Goal: Task Accomplishment & Management: Contribute content

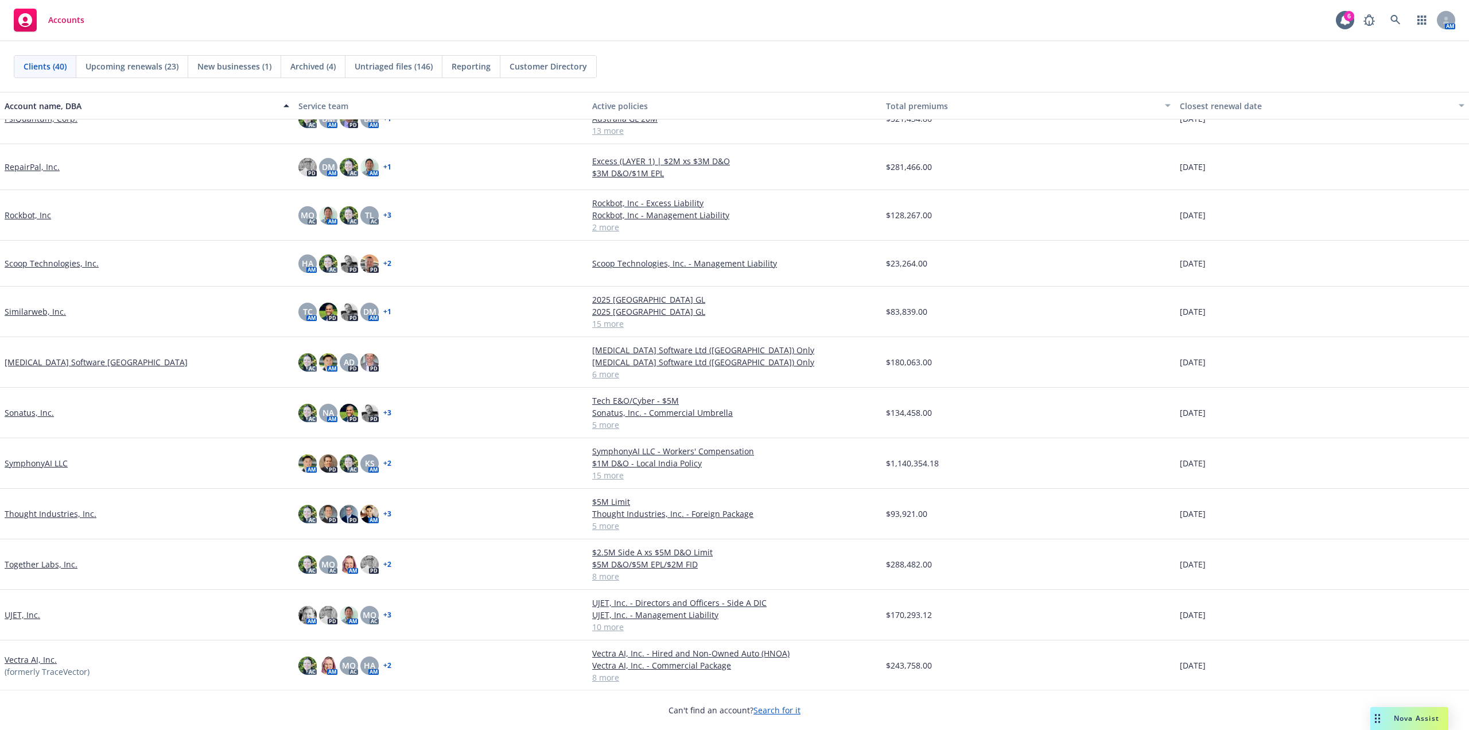
scroll to position [1091, 0]
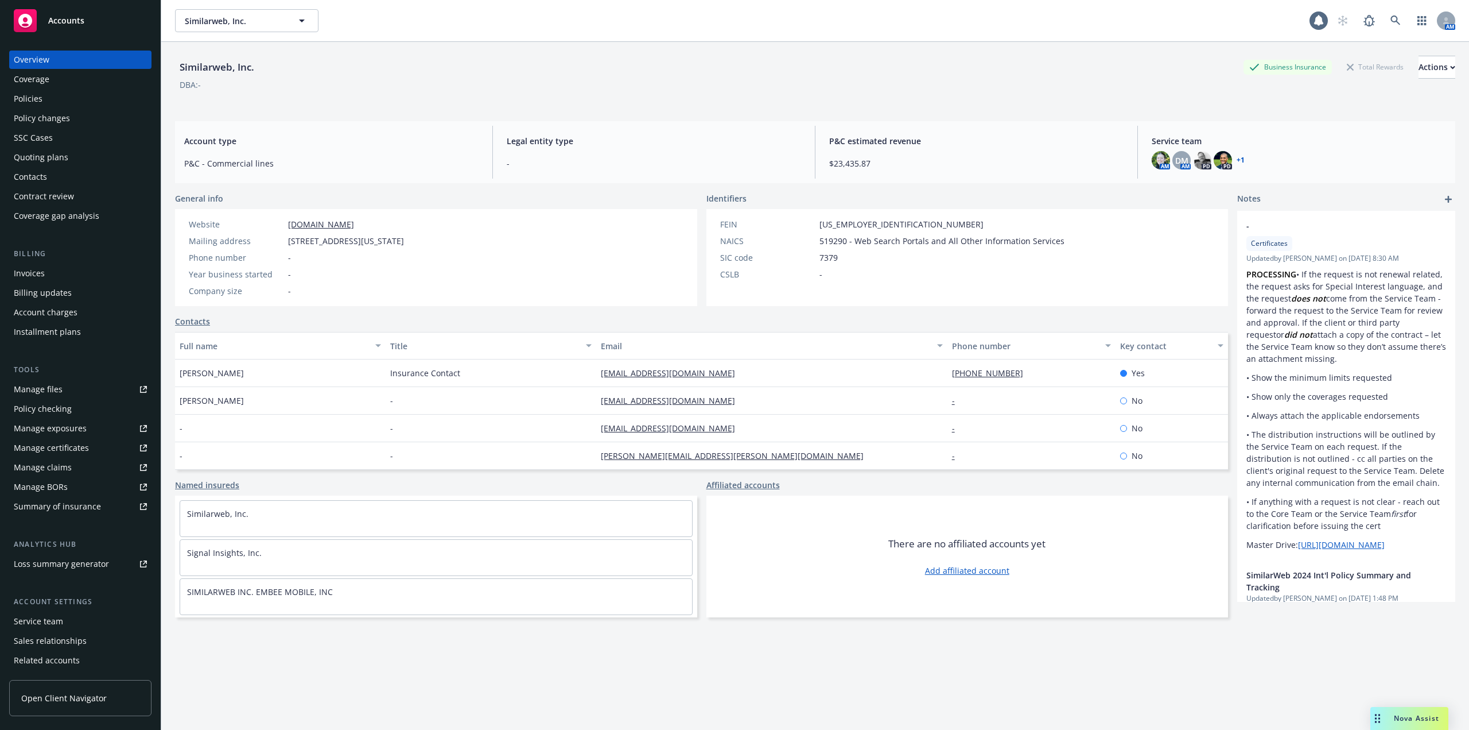
click at [44, 99] on div "Policies" at bounding box center [80, 99] width 133 height 18
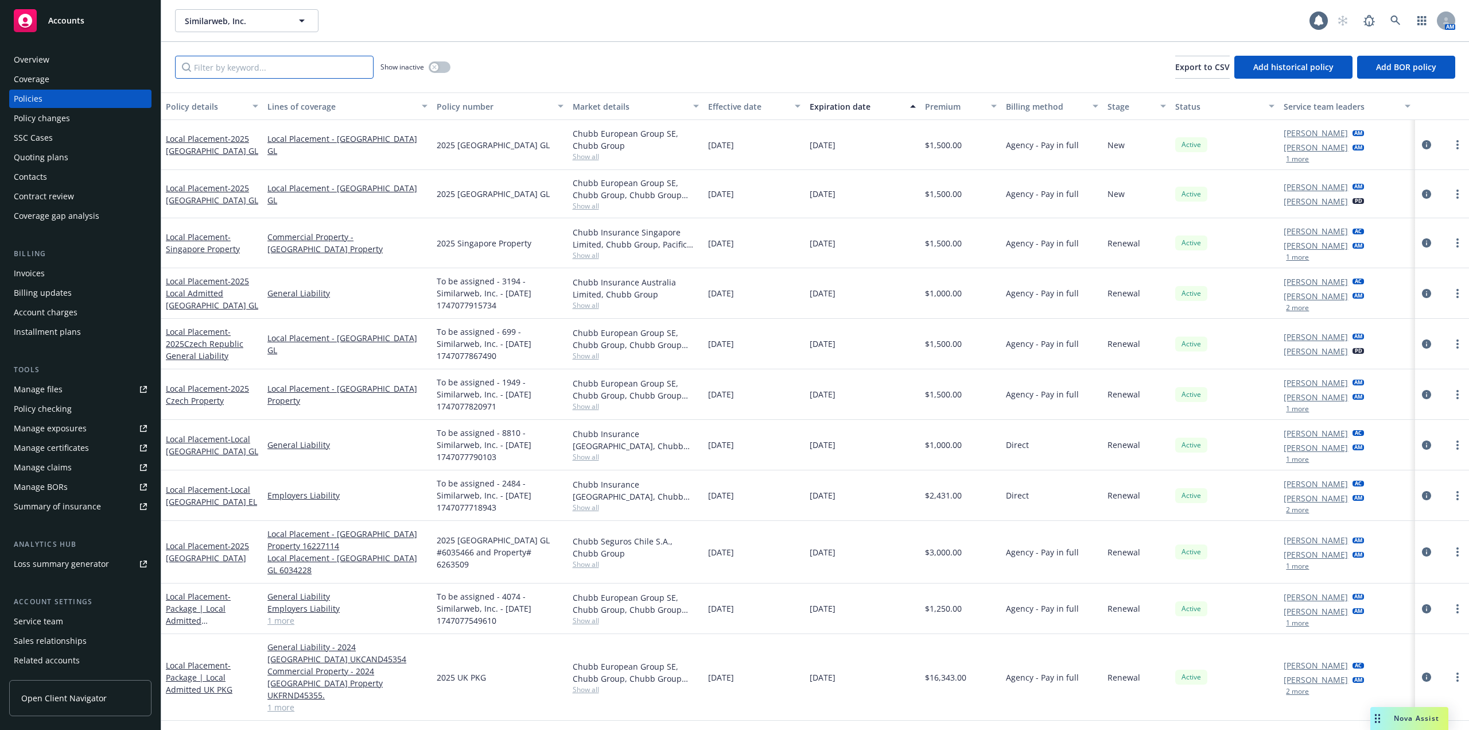
click at [285, 72] on input "Filter by keyword..." at bounding box center [274, 67] width 199 height 23
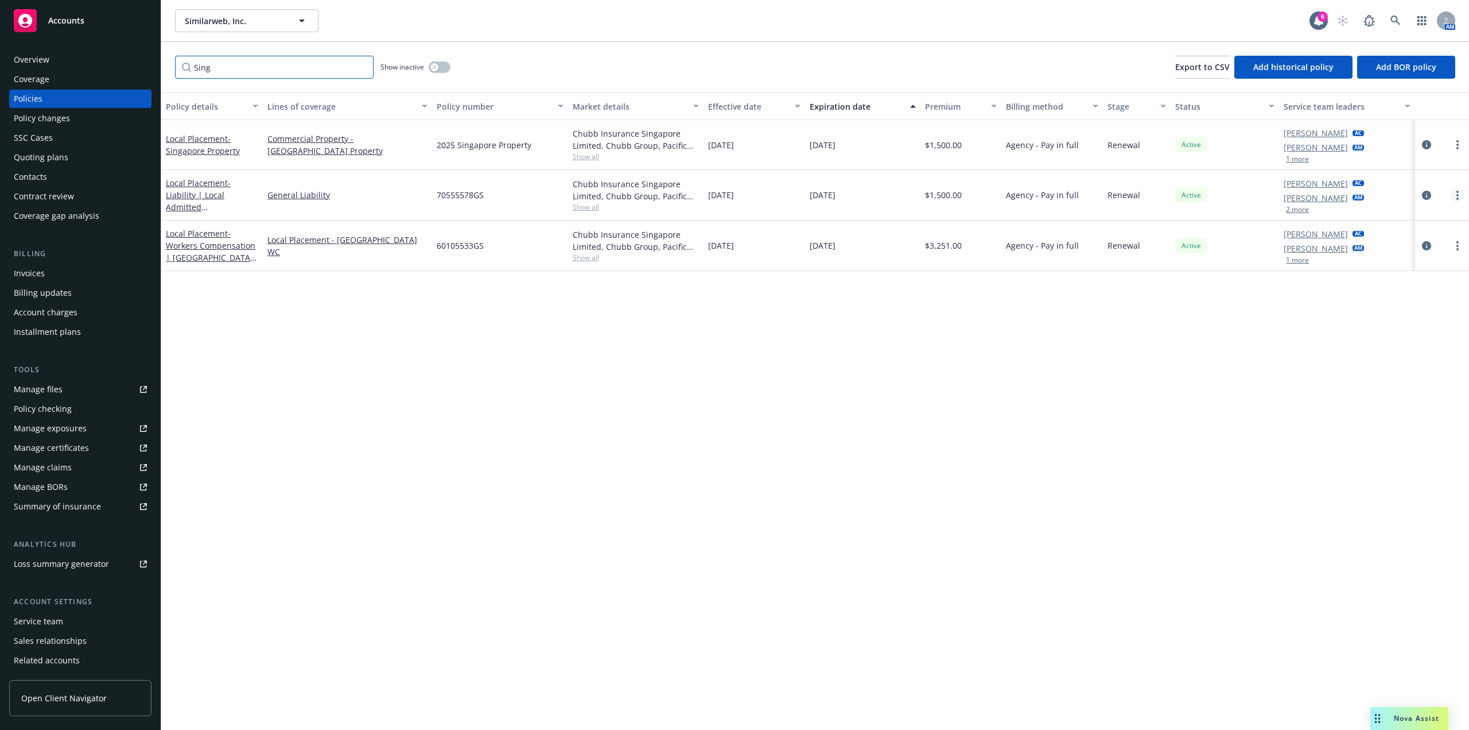
type input "Sing"
click at [1458, 198] on circle "more" at bounding box center [1458, 198] width 2 height 2
click at [1013, 343] on div "Policy details Lines of coverage Policy number Market details Effective date Ex…" at bounding box center [815, 410] width 1308 height 637
click at [1460, 148] on link "more" at bounding box center [1458, 145] width 14 height 14
click at [1403, 301] on link "Copy logging email" at bounding box center [1396, 305] width 135 height 23
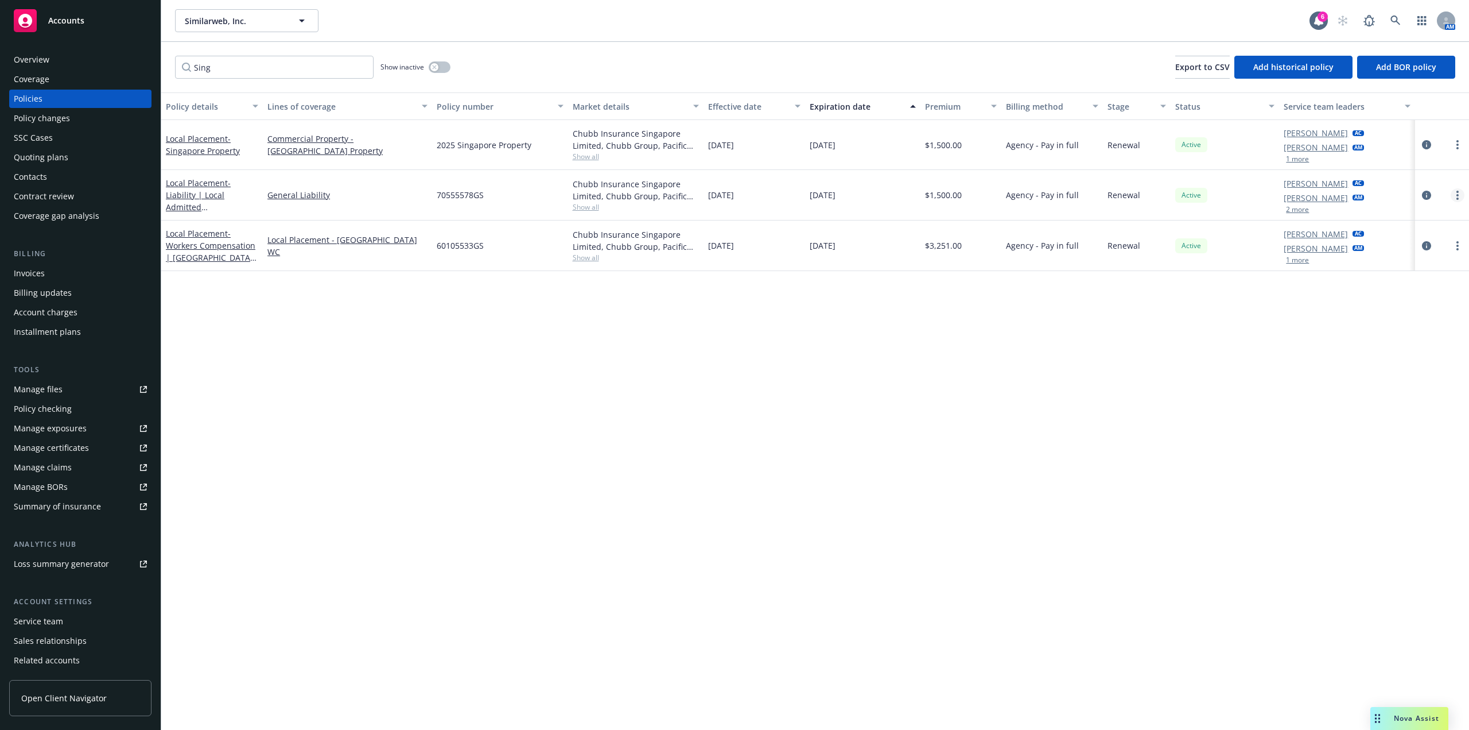
click at [1455, 195] on link "more" at bounding box center [1458, 195] width 14 height 14
click at [1411, 355] on link "Copy logging email" at bounding box center [1396, 356] width 135 height 23
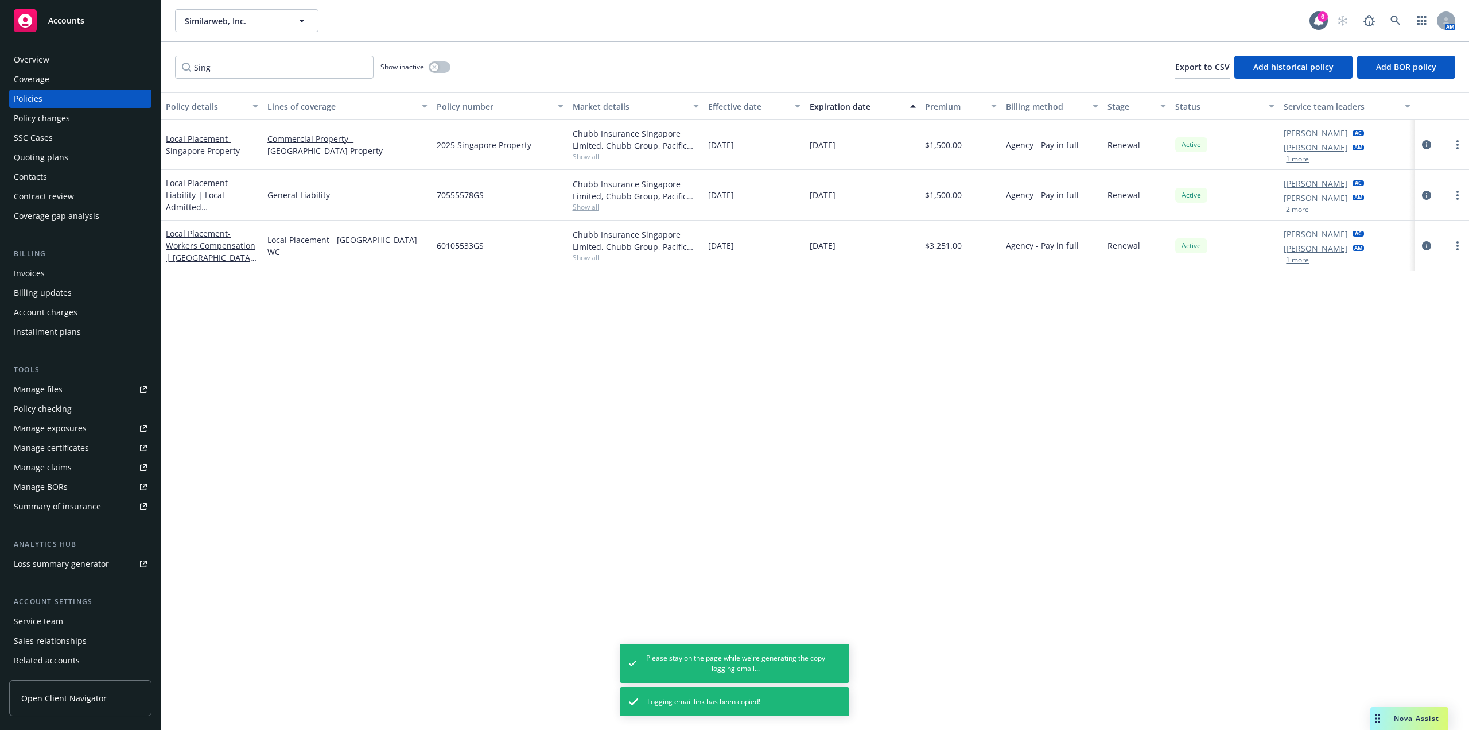
click at [1464, 251] on div at bounding box center [1442, 246] width 45 height 14
click at [1462, 250] on link "more" at bounding box center [1458, 246] width 14 height 14
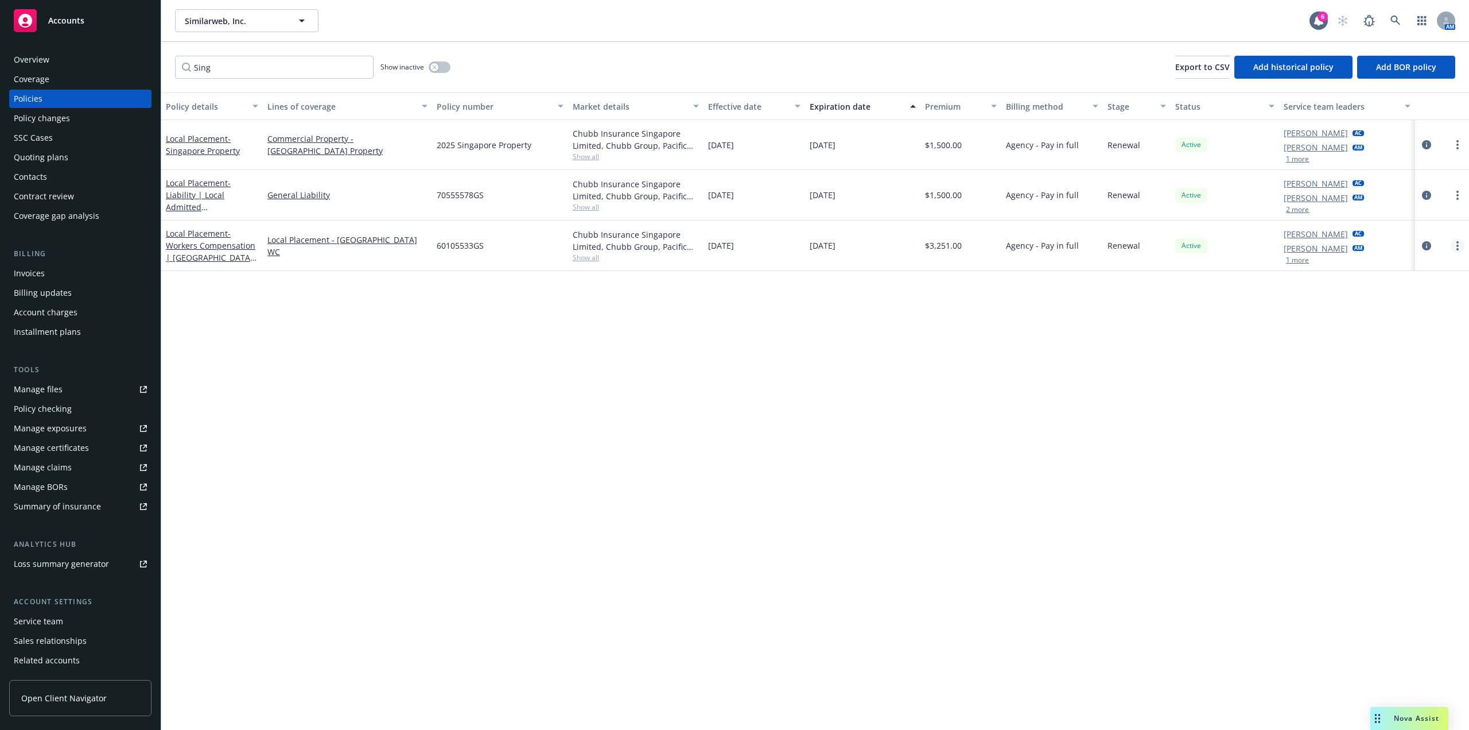
click at [1457, 242] on icon "more" at bounding box center [1458, 245] width 2 height 9
click at [1410, 409] on link "Copy logging email" at bounding box center [1396, 406] width 135 height 23
drag, startPoint x: 82, startPoint y: 313, endPoint x: 99, endPoint y: 298, distance: 23.2
click at [82, 313] on div "Account charges" at bounding box center [80, 312] width 133 height 18
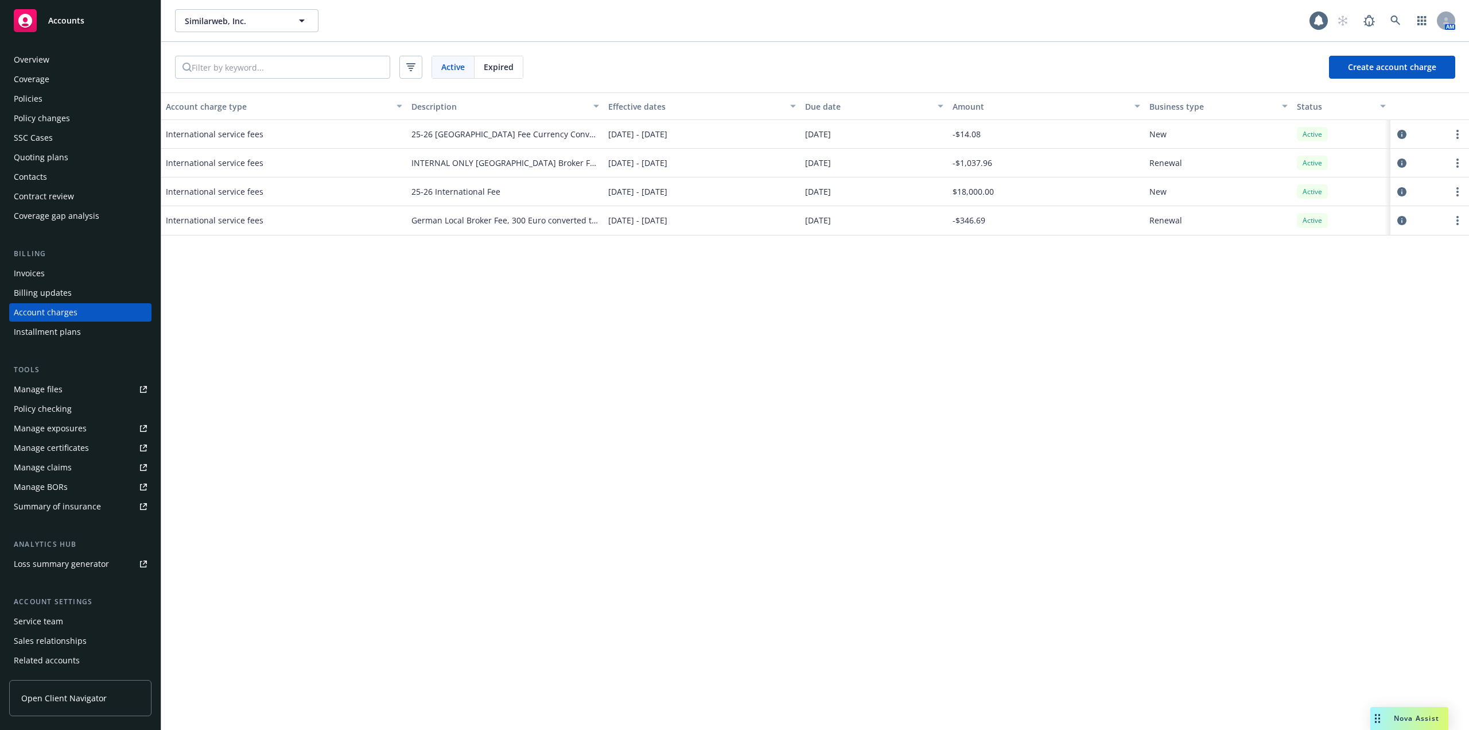
click at [505, 64] on span "Expired" at bounding box center [499, 67] width 30 height 12
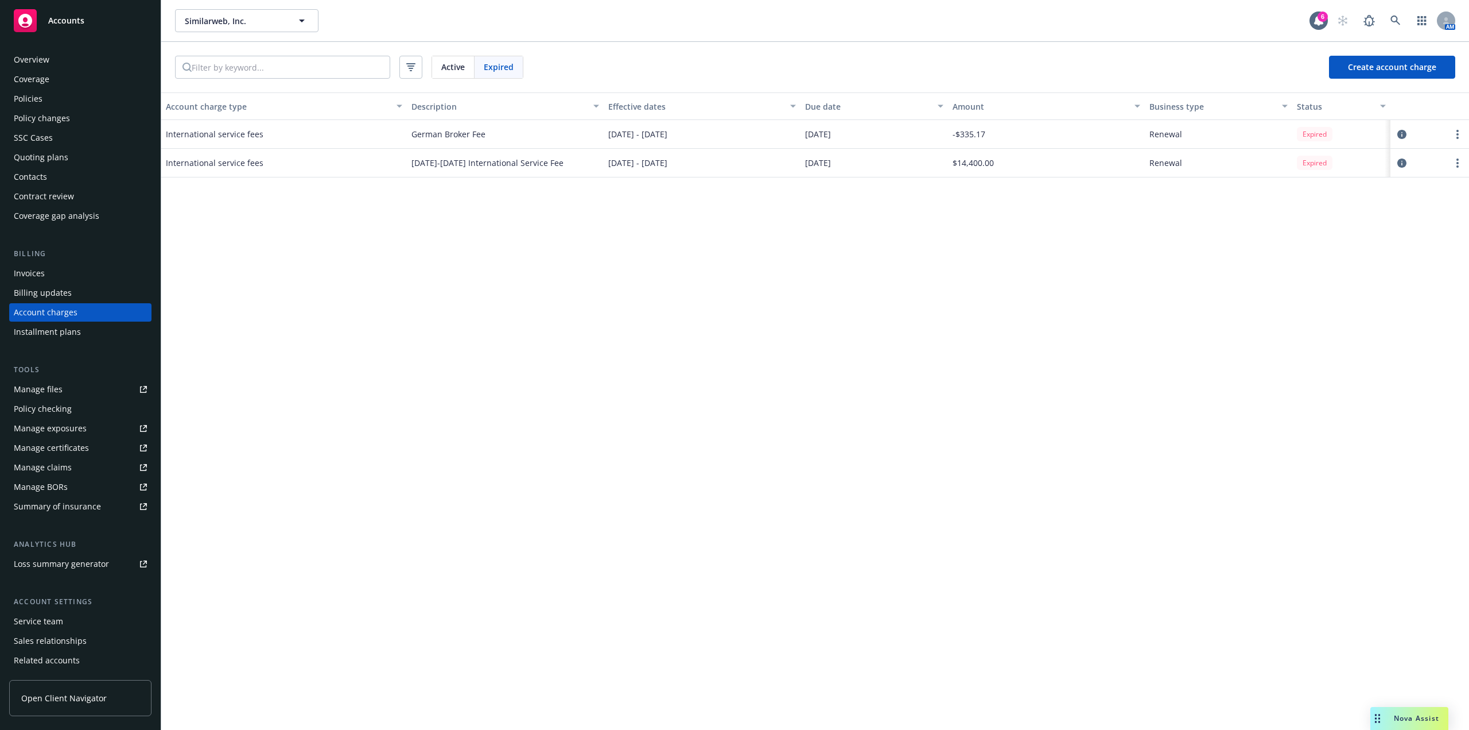
click at [458, 65] on span "Active" at bounding box center [453, 67] width 24 height 12
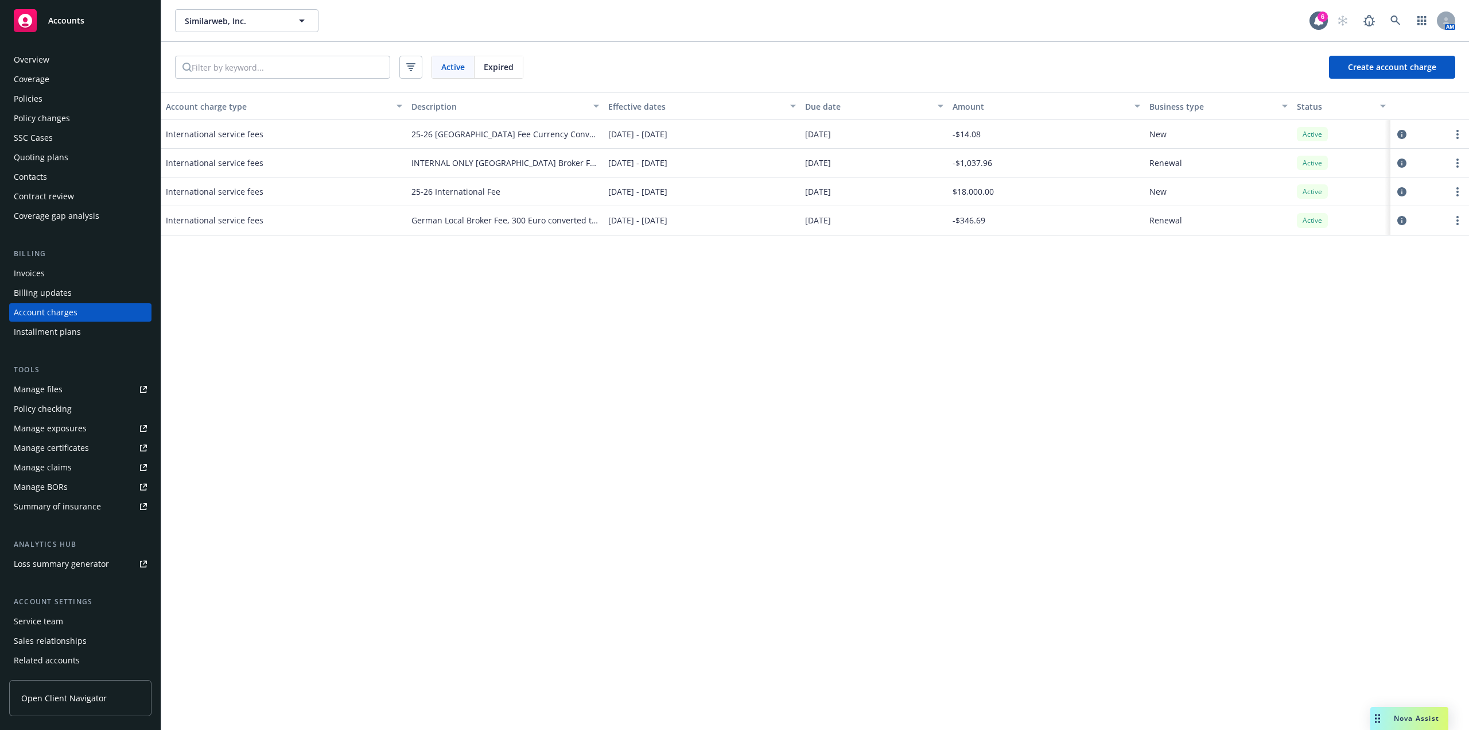
click at [831, 168] on span "07/31/2025" at bounding box center [818, 163] width 26 height 12
click at [658, 164] on span "05/01/2025 - 05/01/2026" at bounding box center [637, 163] width 59 height 12
drag, startPoint x: 442, startPoint y: 161, endPoint x: 697, endPoint y: 163, distance: 255.4
click at [697, 163] on div "International service fees INTERNAL ONLY Singapore Broker Fee 05/01/2025 - 05/0…" at bounding box center [815, 163] width 1308 height 29
click at [668, 163] on span "05/01/2025 - 05/01/2026" at bounding box center [637, 163] width 59 height 12
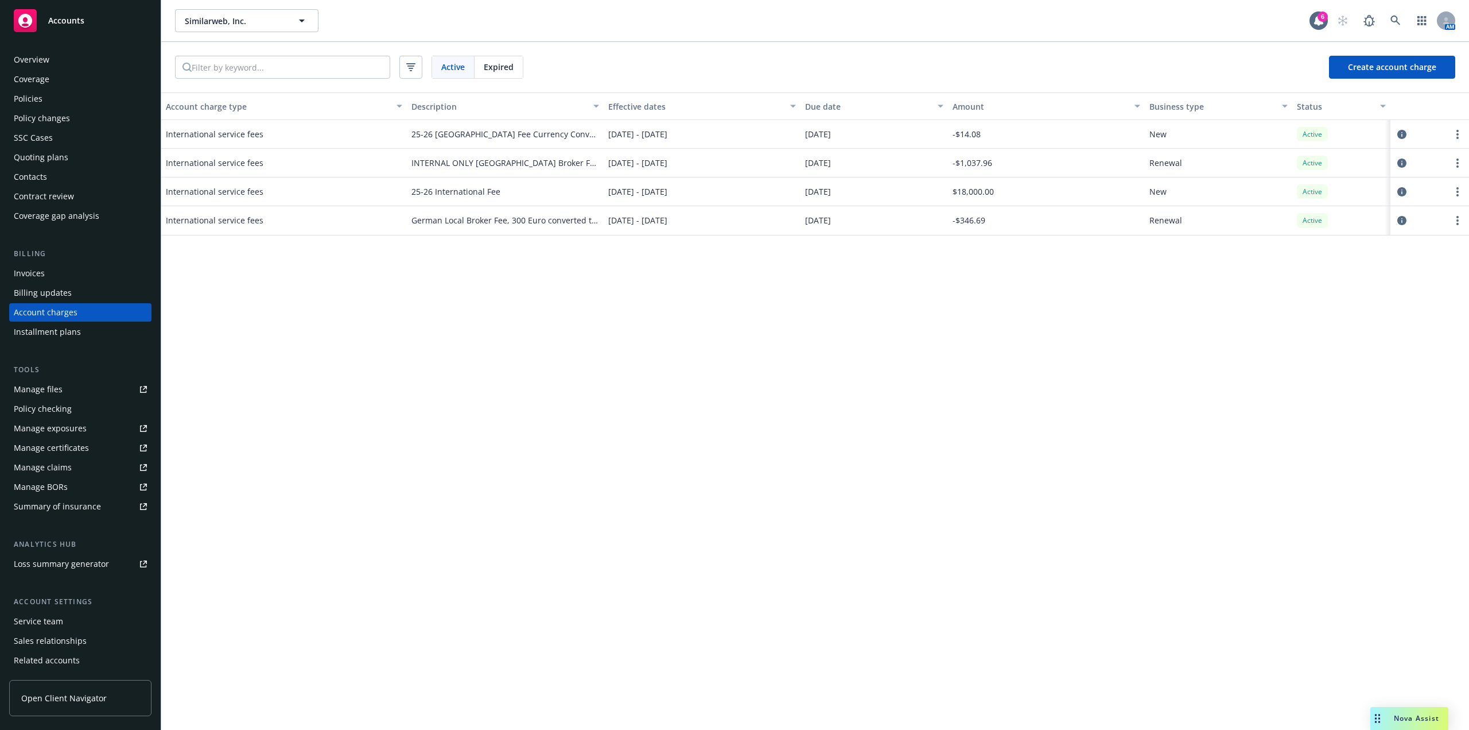
click at [204, 164] on span "International service fees" at bounding box center [215, 163] width 98 height 12
click at [463, 159] on span "INTERNAL ONLY Singapore Broker Fee" at bounding box center [506, 163] width 188 height 12
drag, startPoint x: 164, startPoint y: 160, endPoint x: 1240, endPoint y: 169, distance: 1076.8
click at [1240, 169] on div "International service fees INTERNAL ONLY Singapore Broker Fee 05/01/2025 - 05/0…" at bounding box center [815, 163] width 1308 height 29
click at [1240, 169] on div "Renewal" at bounding box center [1219, 163] width 148 height 29
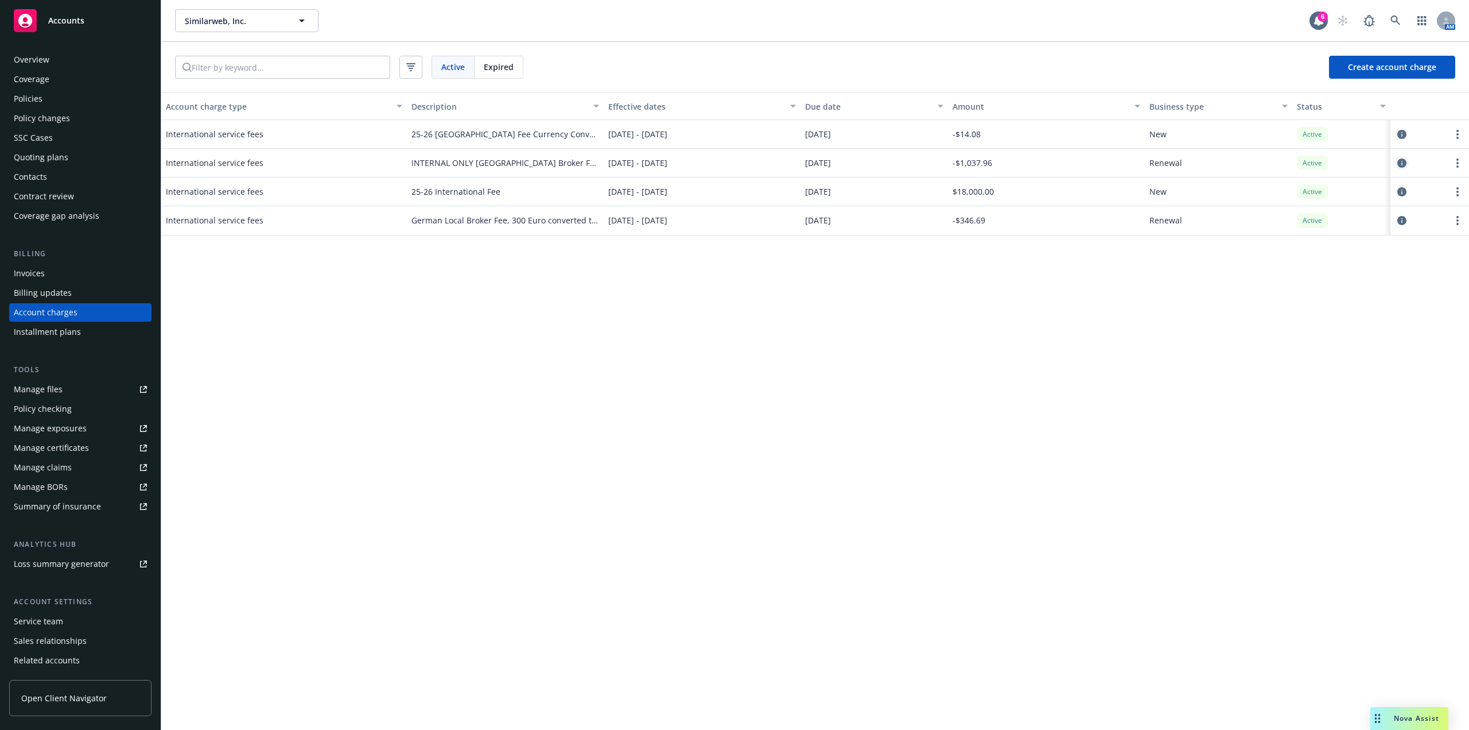
click at [1406, 163] on icon "circleInformation" at bounding box center [1402, 162] width 9 height 9
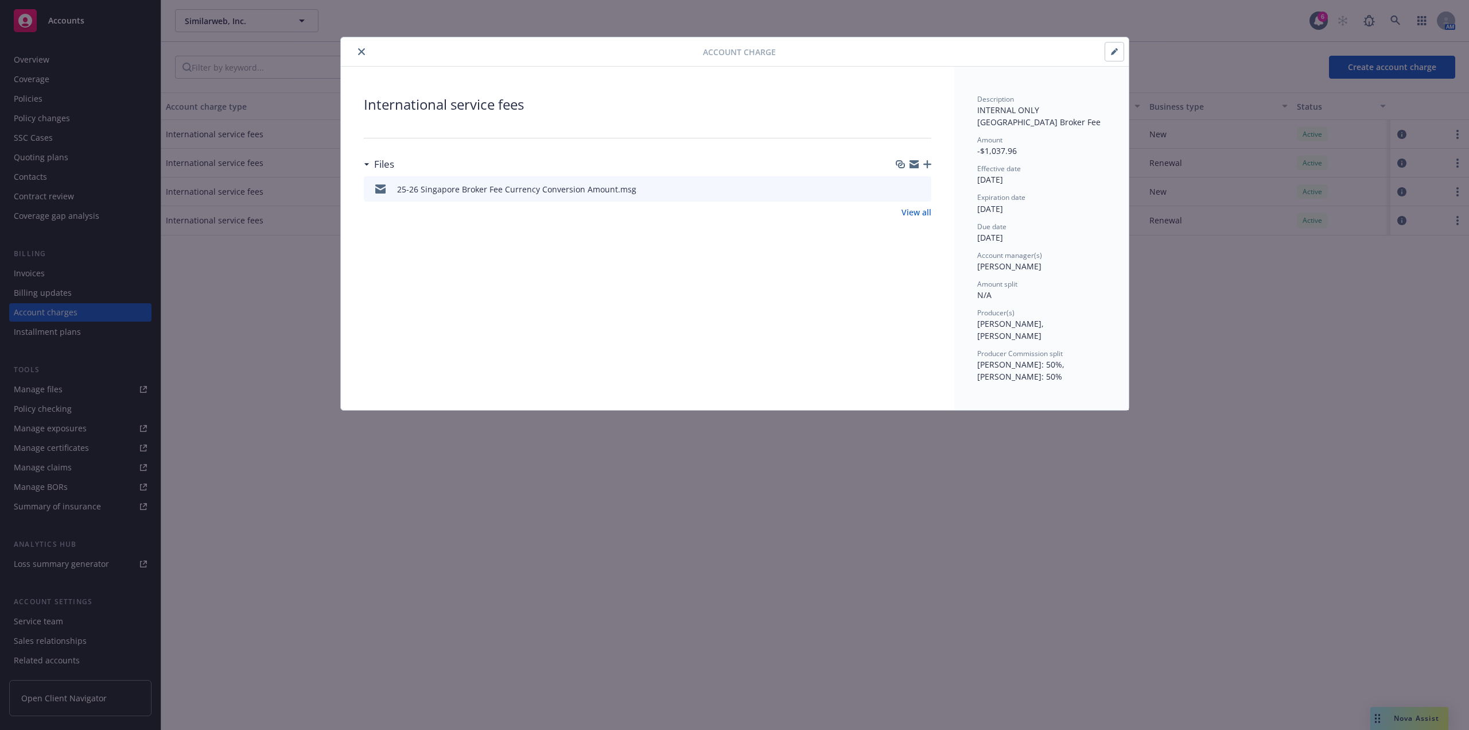
click at [925, 190] on icon "preview file" at bounding box center [921, 188] width 10 height 8
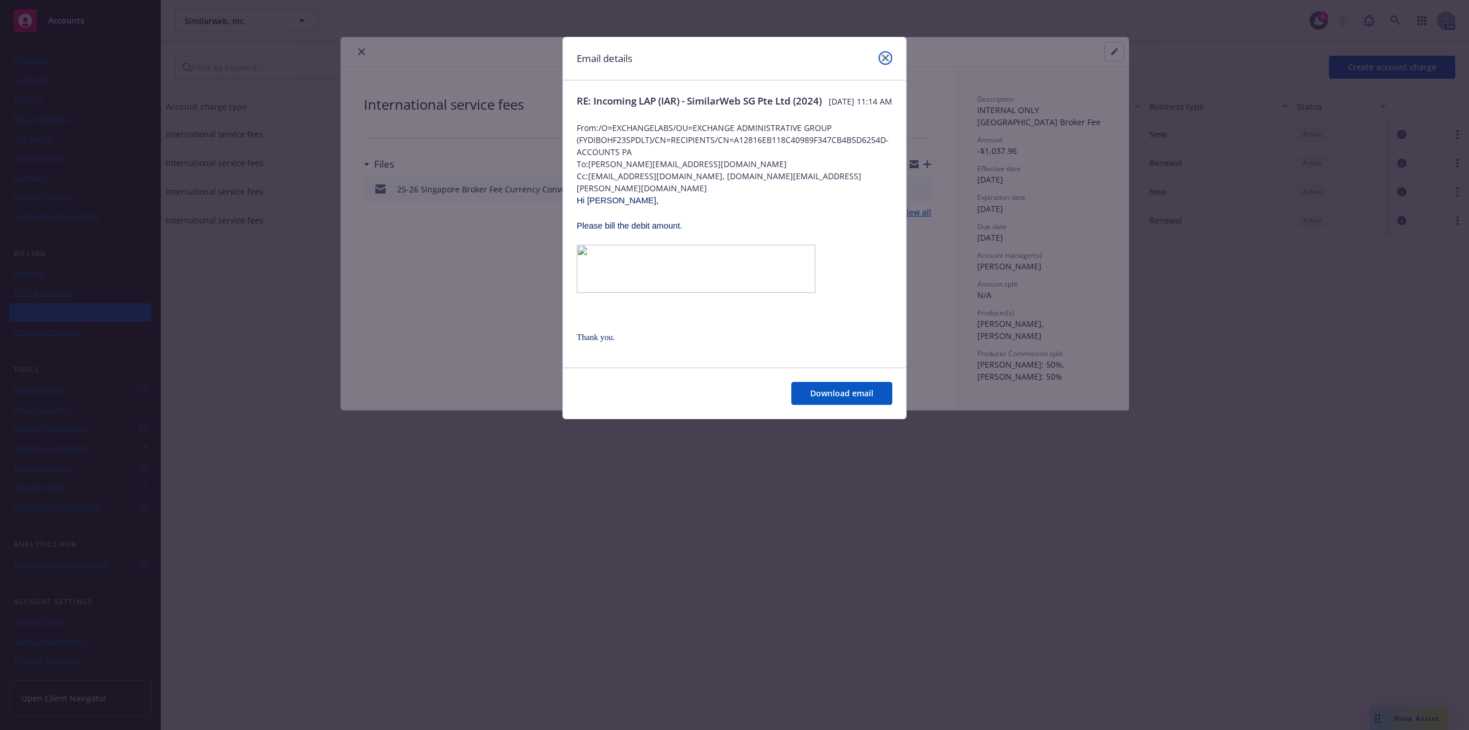
click at [885, 55] on icon "close" at bounding box center [885, 58] width 7 height 7
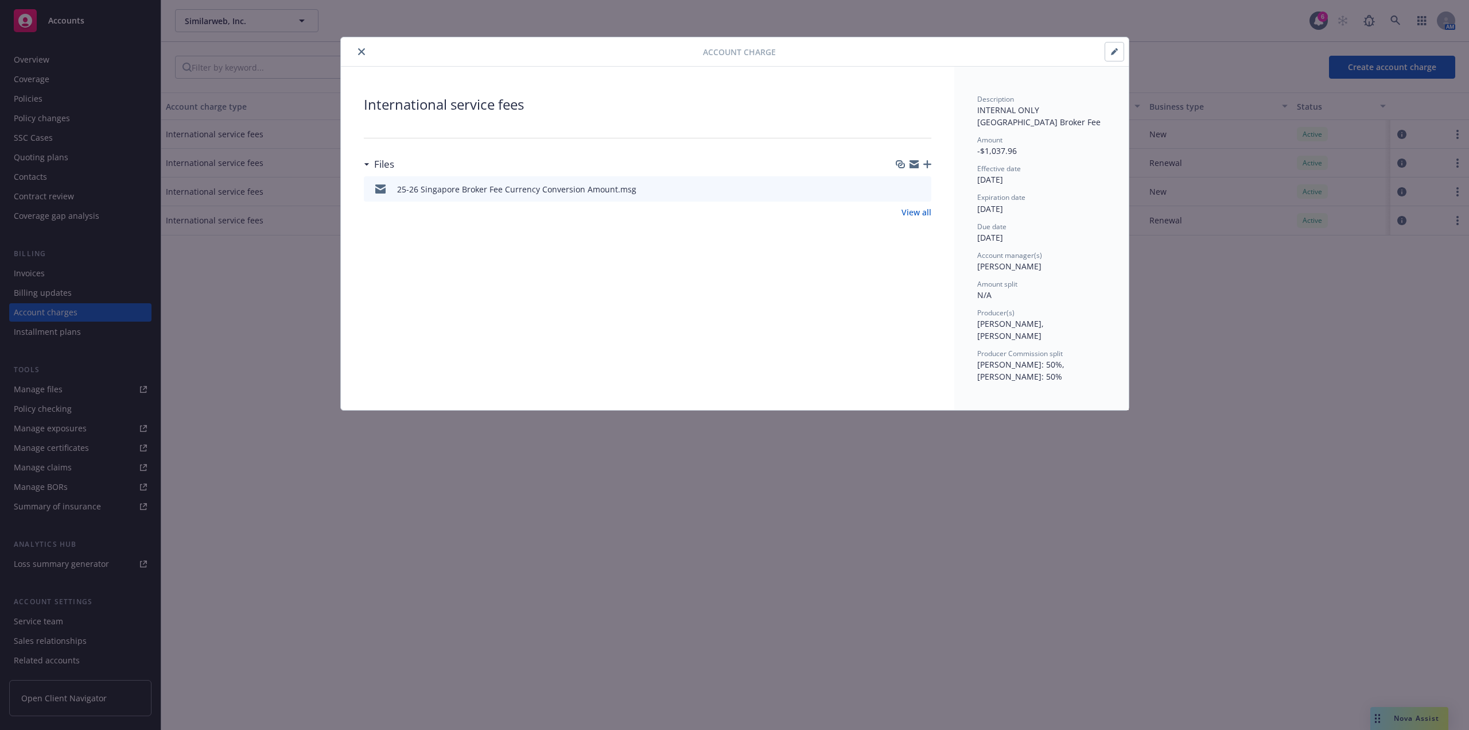
click at [367, 51] on button "close" at bounding box center [362, 52] width 14 height 14
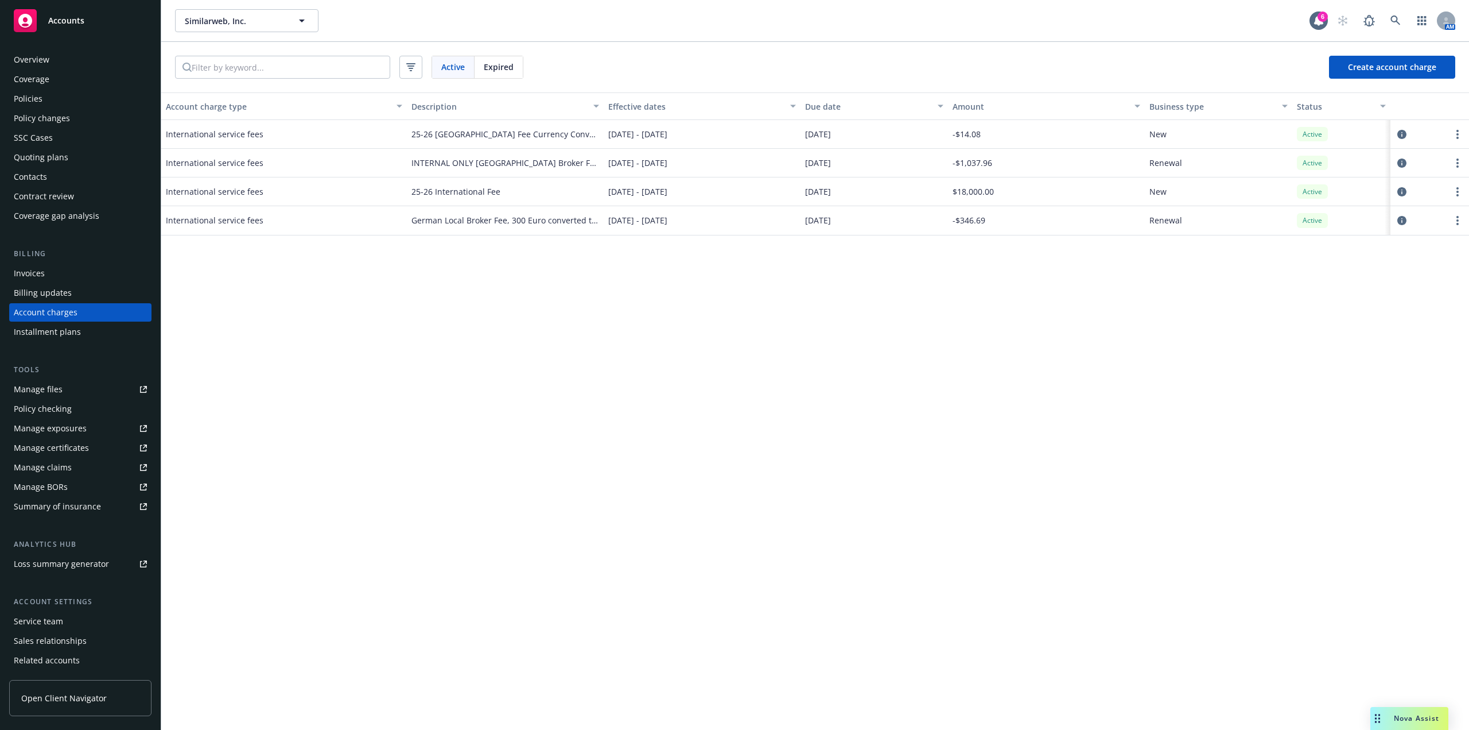
click at [56, 276] on div "Invoices" at bounding box center [80, 273] width 133 height 18
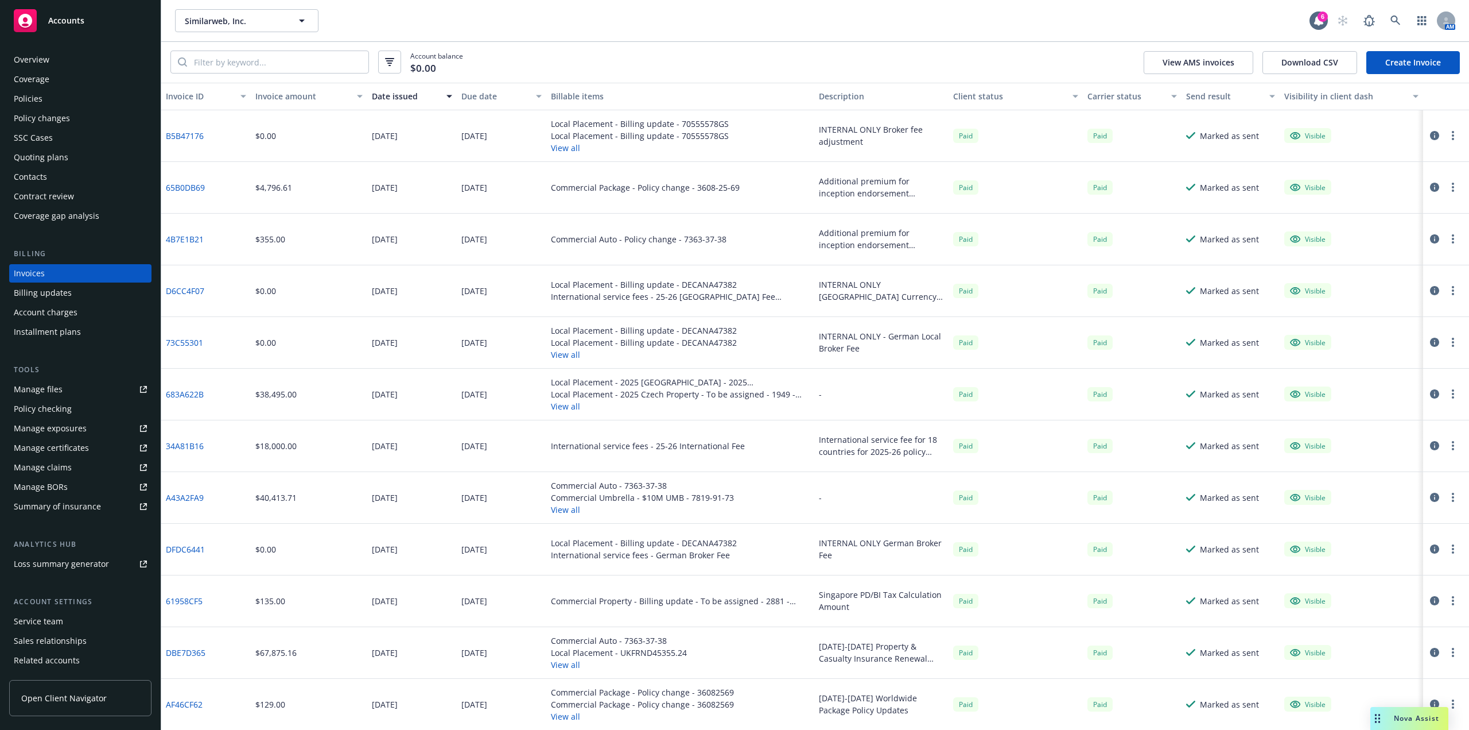
scroll to position [1, 0]
click at [866, 610] on div "Singapore PD/BI Tax Calculation Amount" at bounding box center [881, 600] width 125 height 24
click at [885, 613] on div "Singapore PD/BI Tax Calculation Amount" at bounding box center [881, 601] width 134 height 52
click at [300, 61] on input "search" at bounding box center [277, 62] width 181 height 22
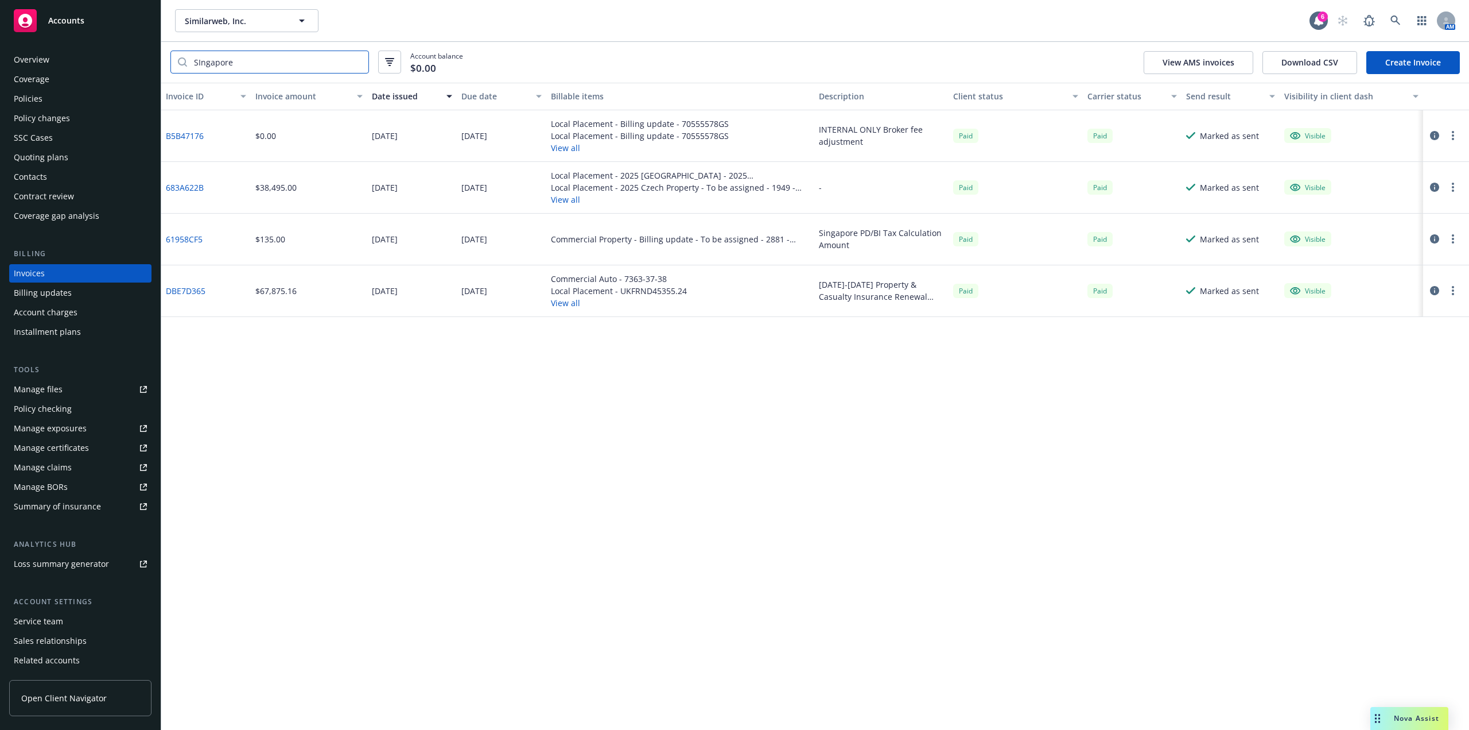
scroll to position [0, 0]
type input "SIngapore"
click at [564, 145] on button "View all" at bounding box center [640, 148] width 178 height 12
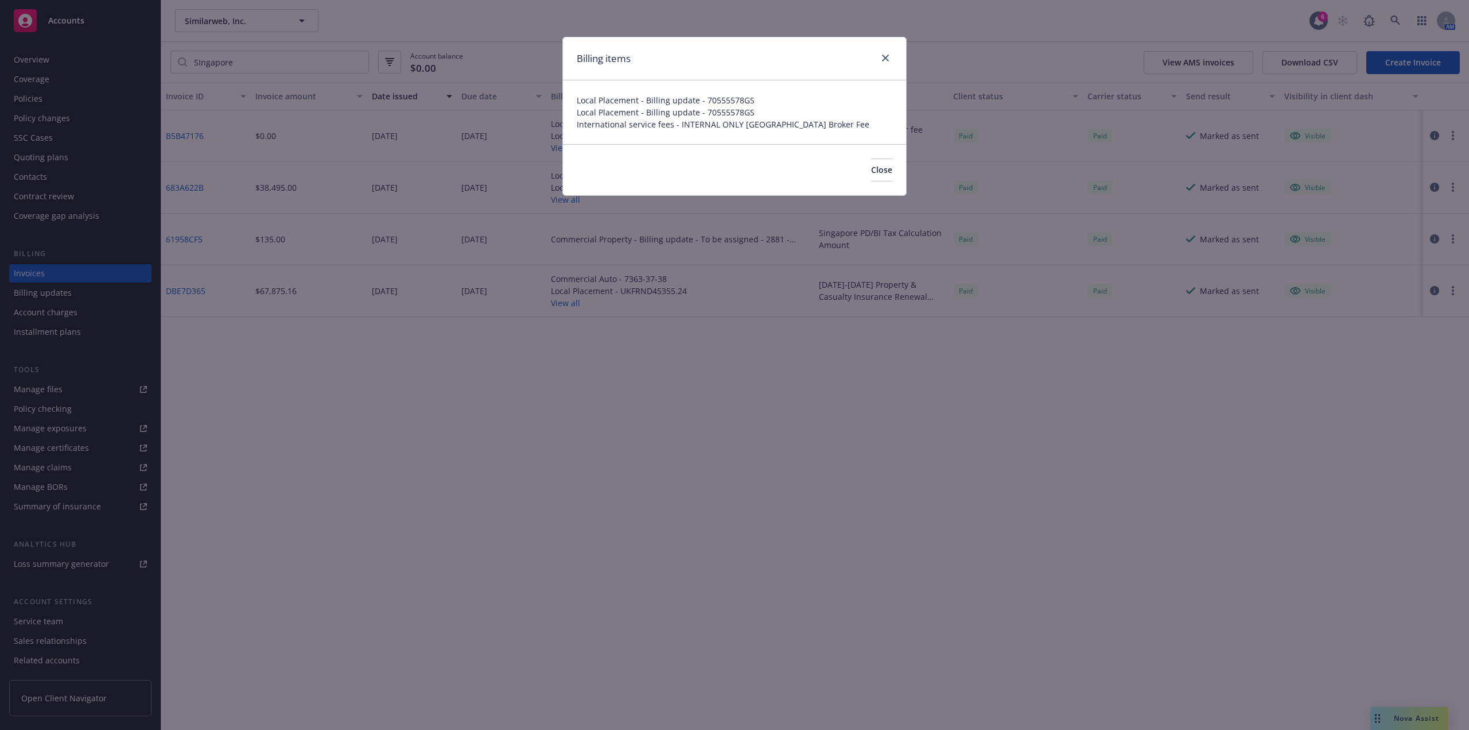
click at [894, 57] on div "Billing items" at bounding box center [734, 58] width 343 height 43
click at [887, 53] on link "close" at bounding box center [886, 58] width 14 height 14
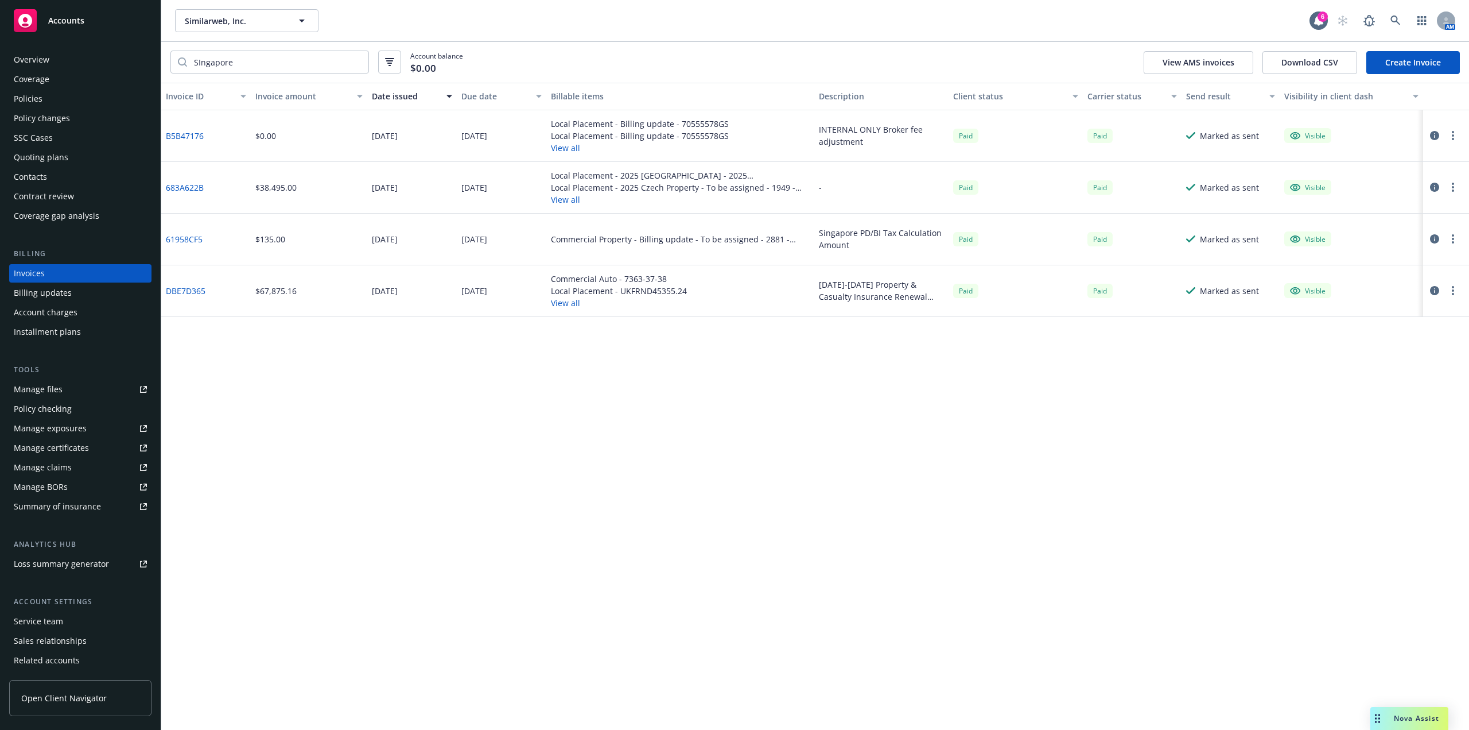
click at [181, 140] on link "B5B47176" at bounding box center [185, 136] width 38 height 12
click at [566, 142] on button "View all" at bounding box center [640, 148] width 178 height 12
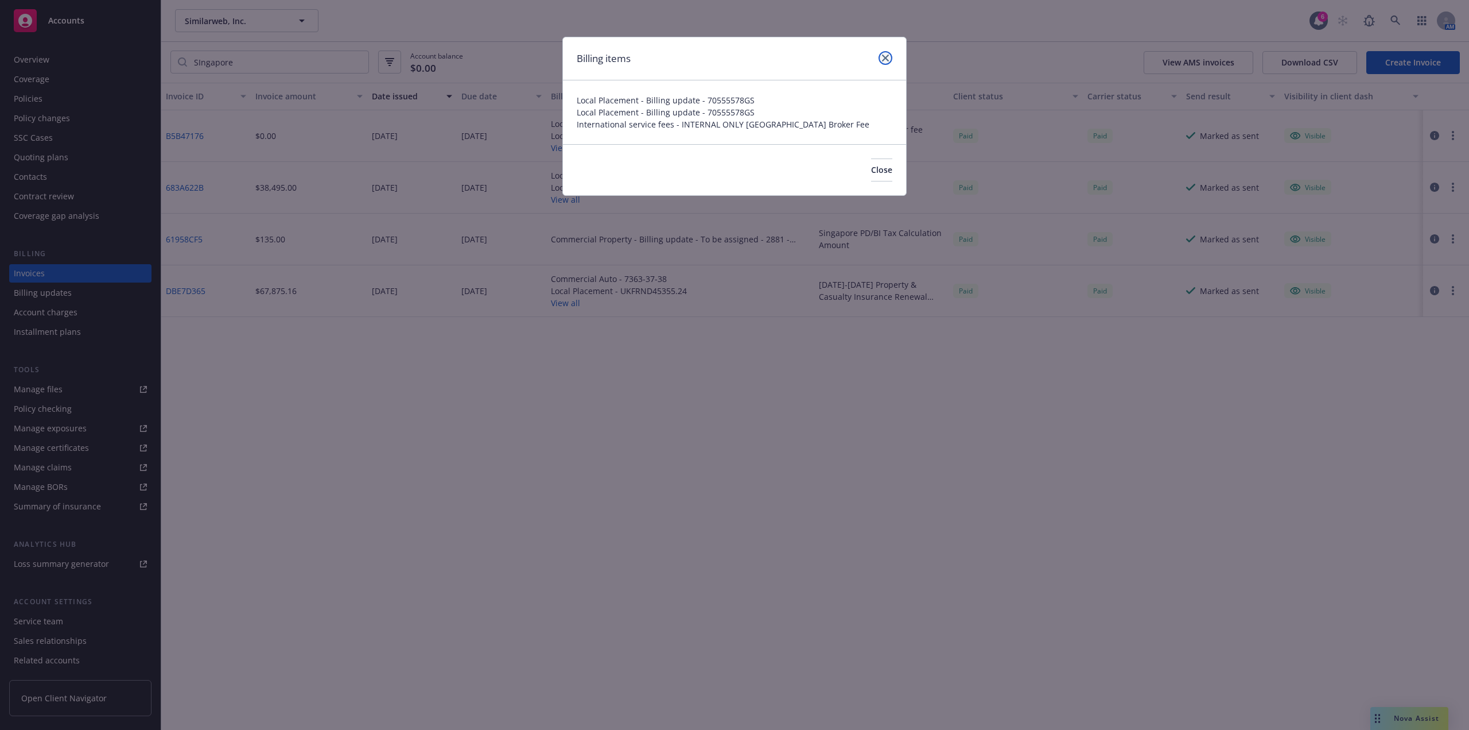
click at [885, 58] on icon "close" at bounding box center [885, 58] width 7 height 7
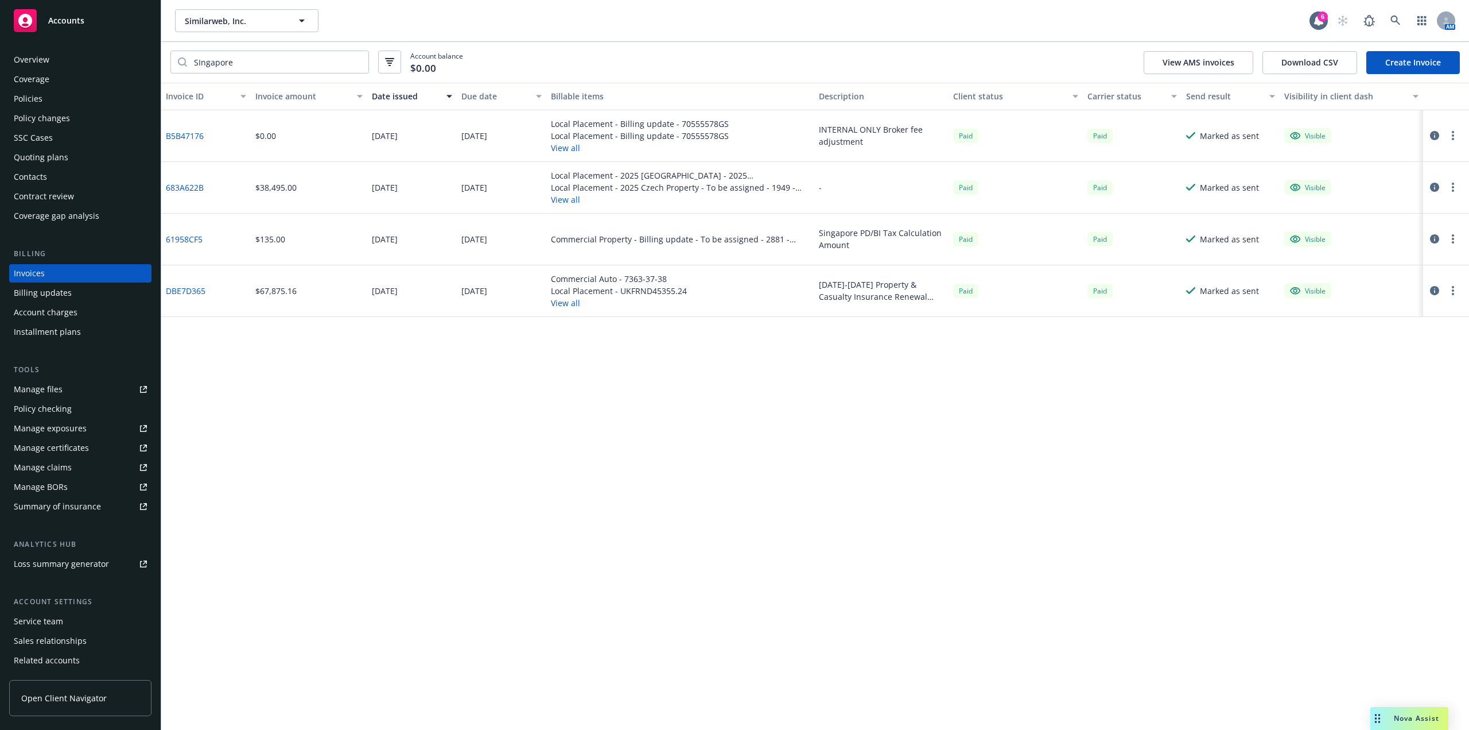
click at [569, 149] on button "View all" at bounding box center [640, 148] width 178 height 12
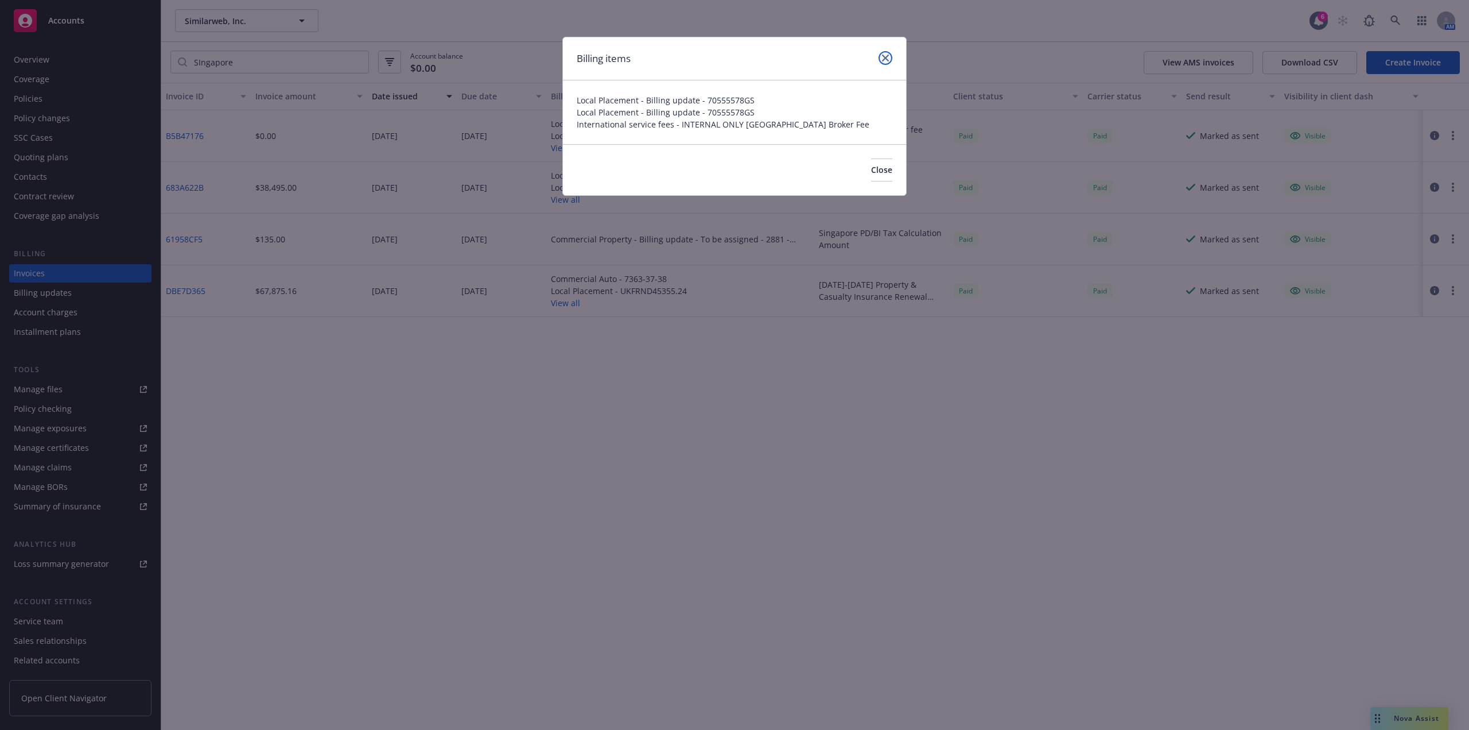
click at [886, 56] on link "close" at bounding box center [886, 58] width 14 height 14
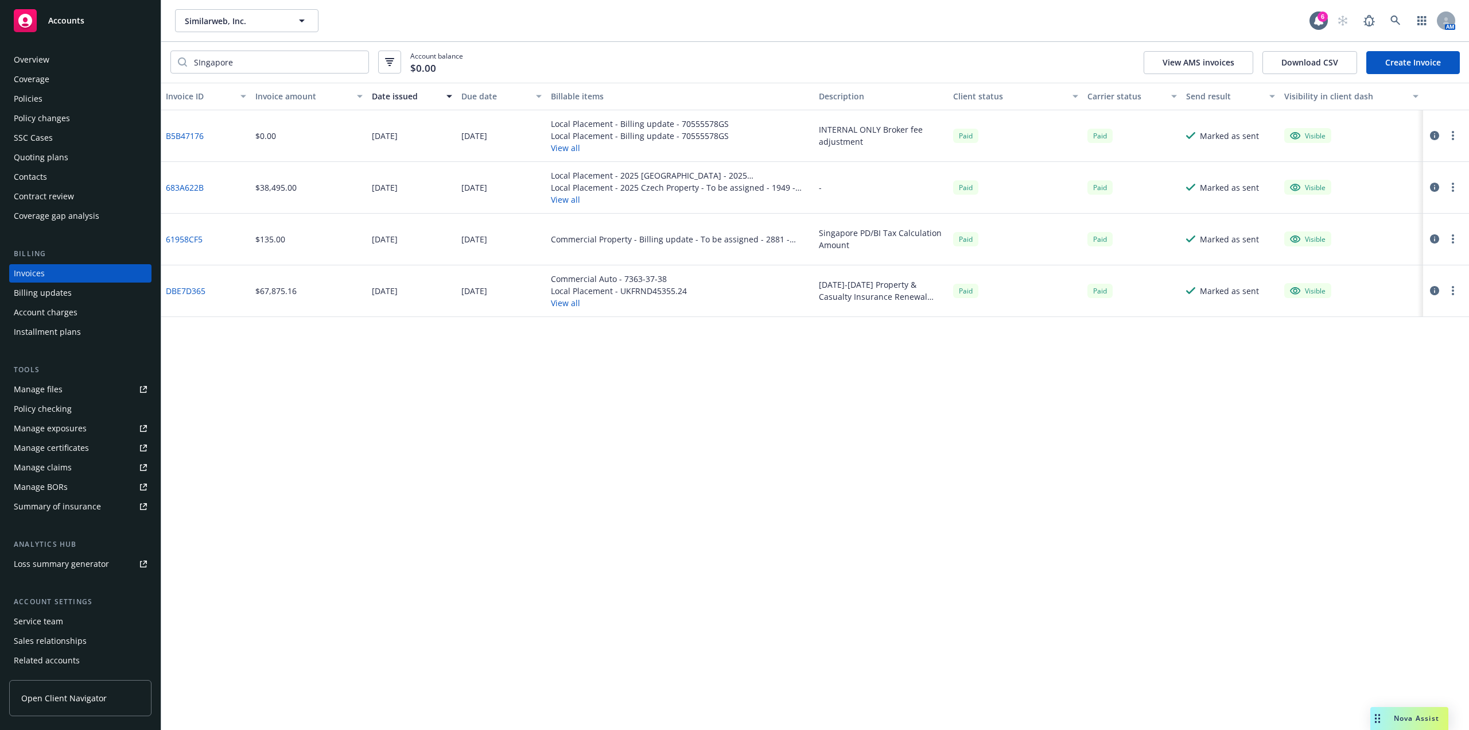
click at [59, 104] on div "Policies" at bounding box center [80, 99] width 133 height 18
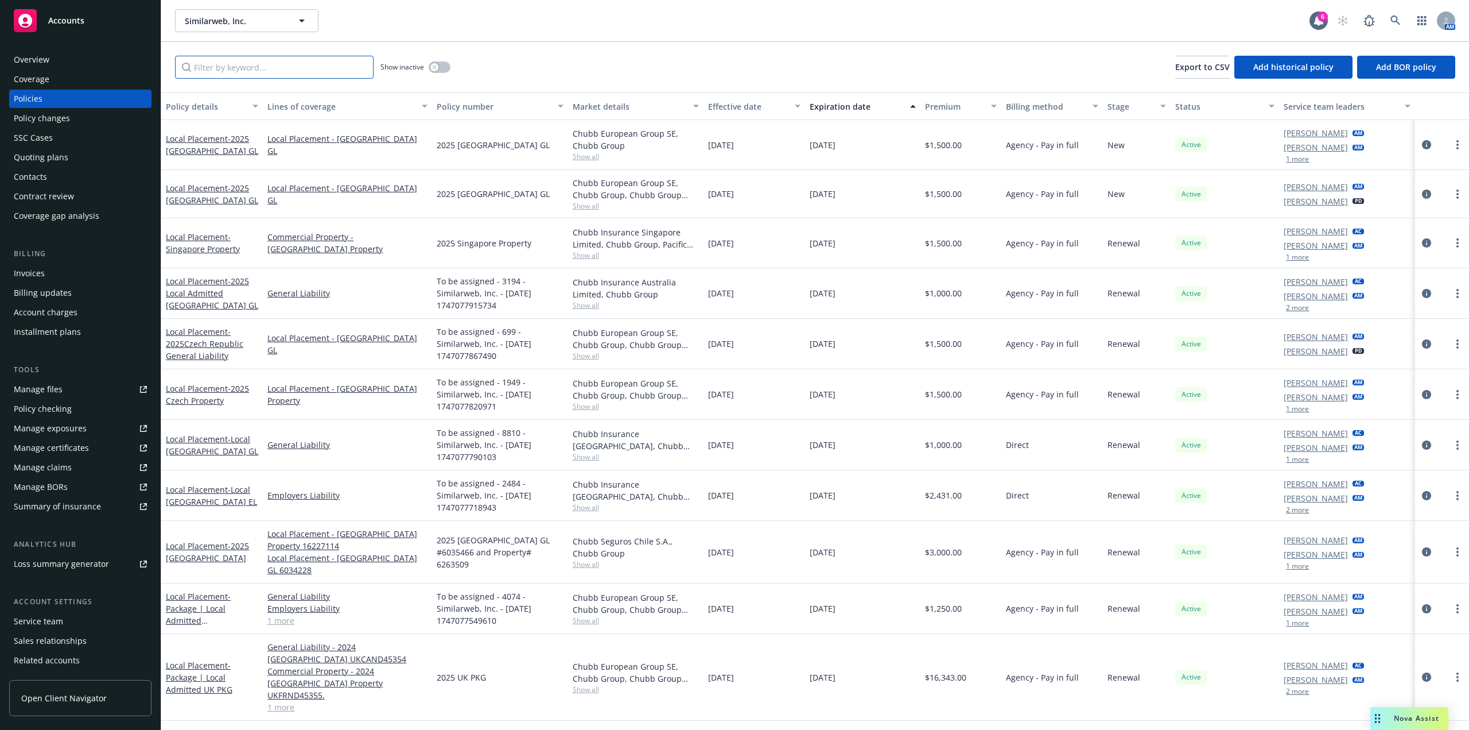
click at [259, 71] on input "Filter by keyword..." at bounding box center [274, 67] width 199 height 23
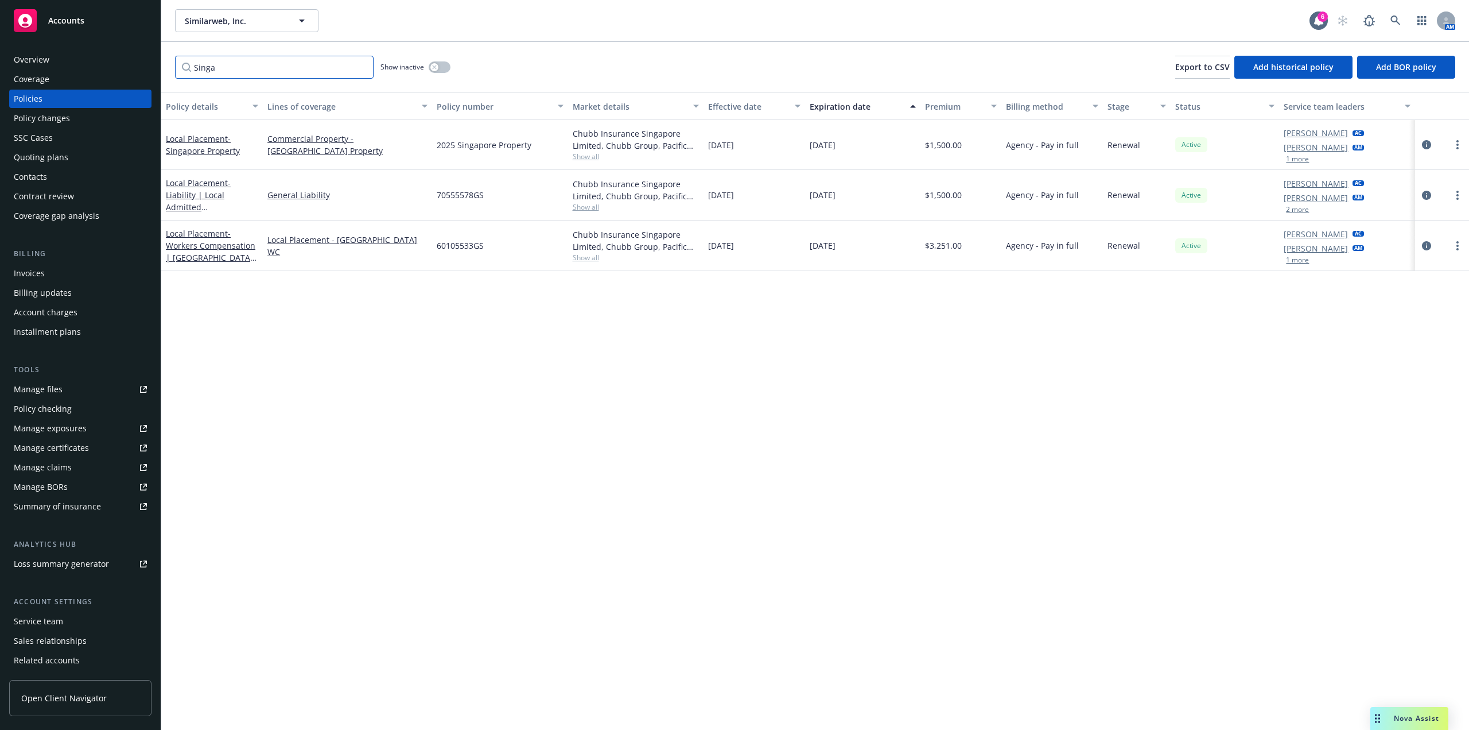
type input "Singa"
click at [215, 152] on span "- Singapore Property" at bounding box center [203, 144] width 74 height 23
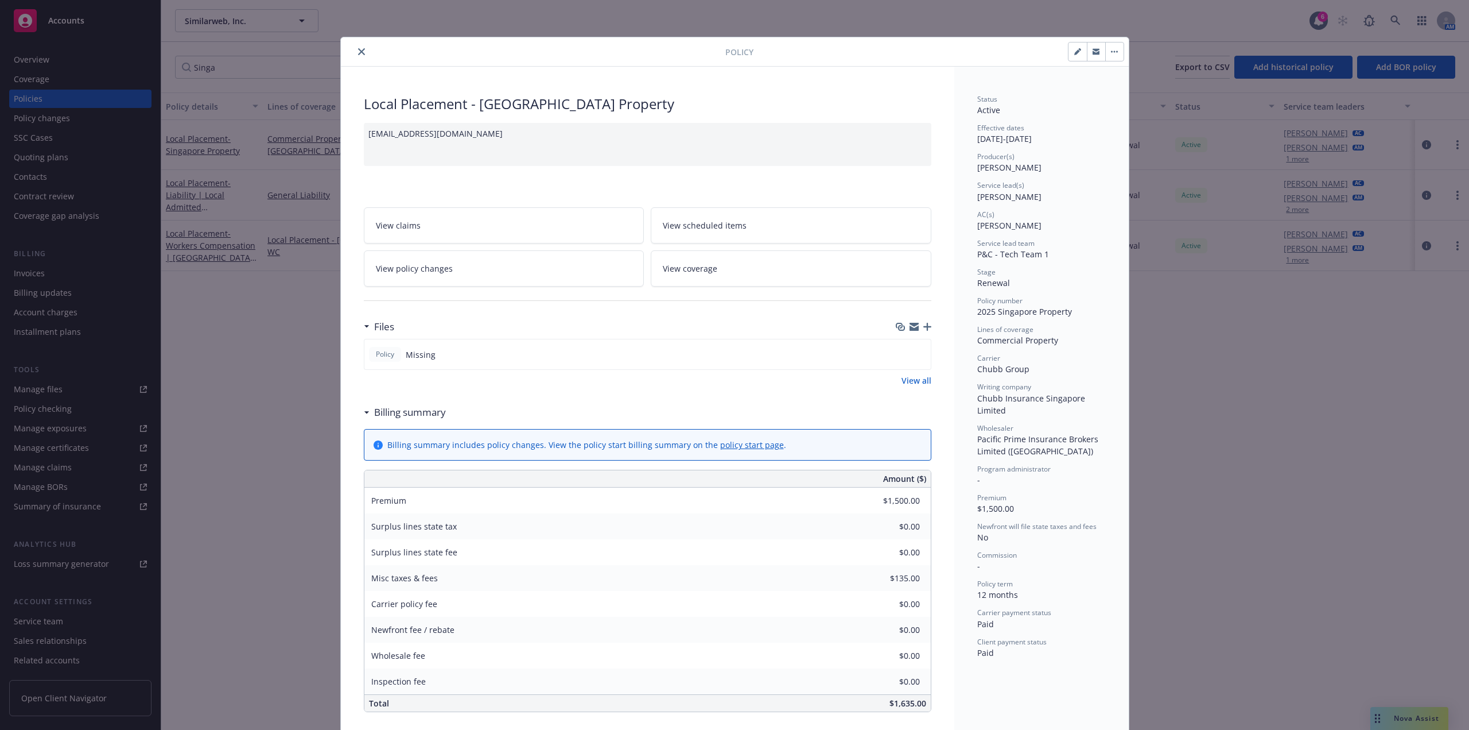
click at [924, 323] on icon "button" at bounding box center [928, 327] width 8 height 8
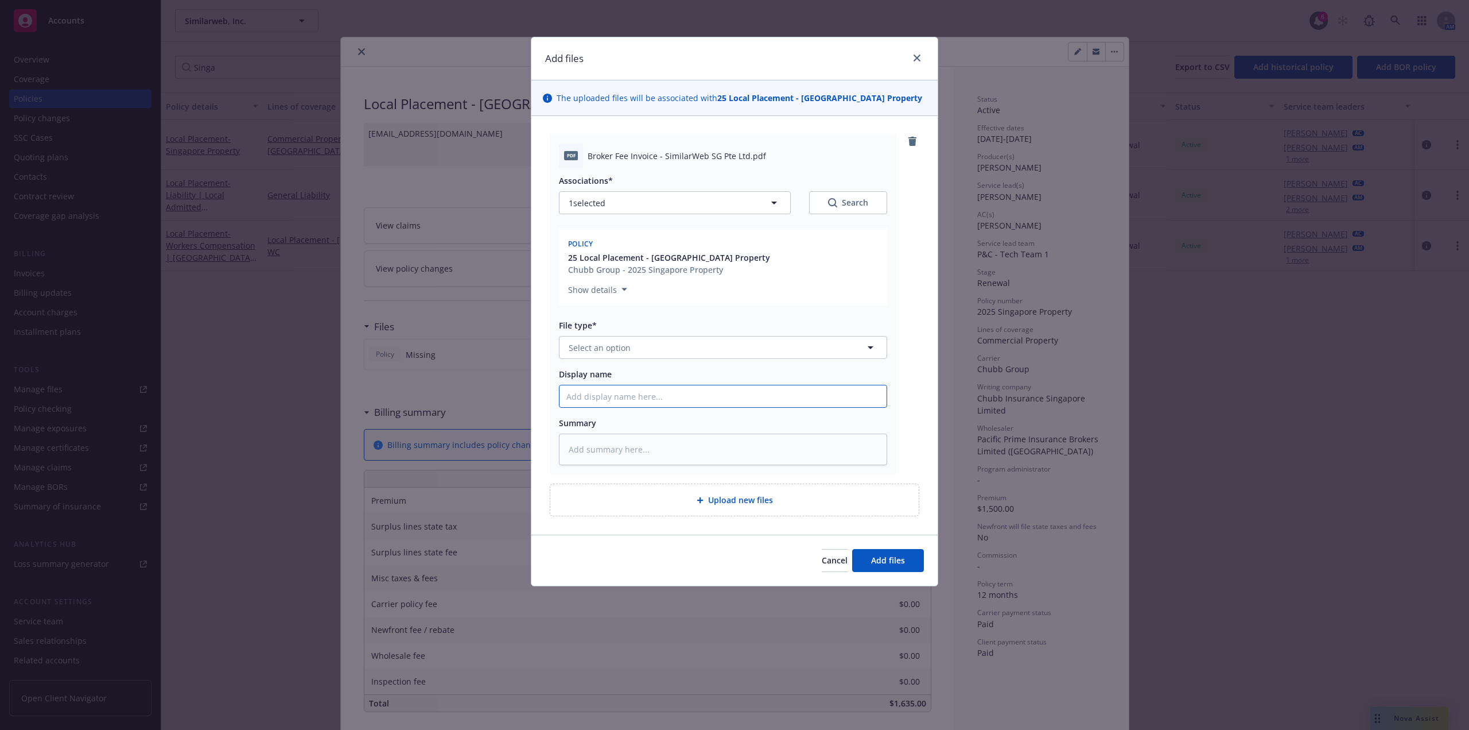
click at [629, 394] on input "Display name" at bounding box center [723, 396] width 327 height 22
type textarea "x"
type input "S"
type textarea "x"
type input "Si"
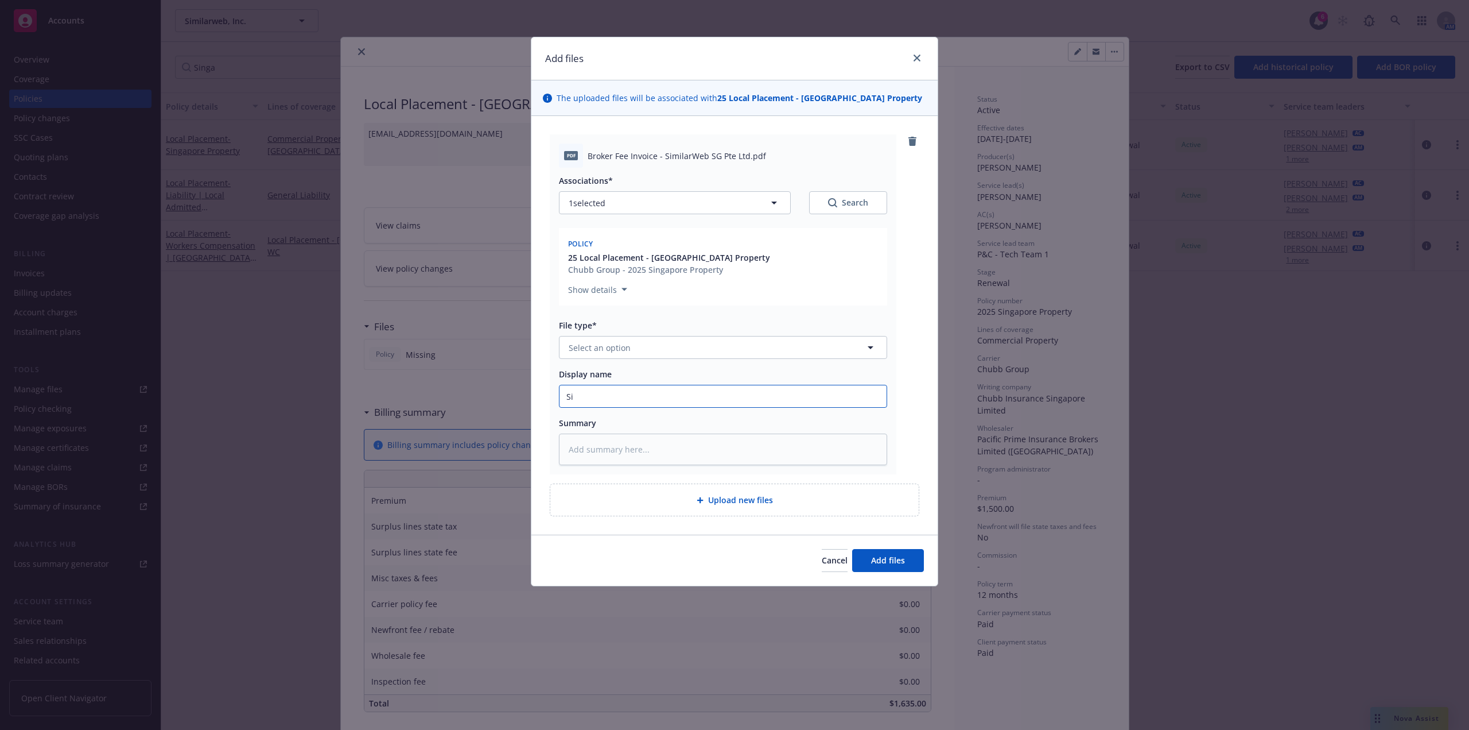
type textarea "x"
type input "Sim"
type textarea "x"
type input "Simi"
type textarea "x"
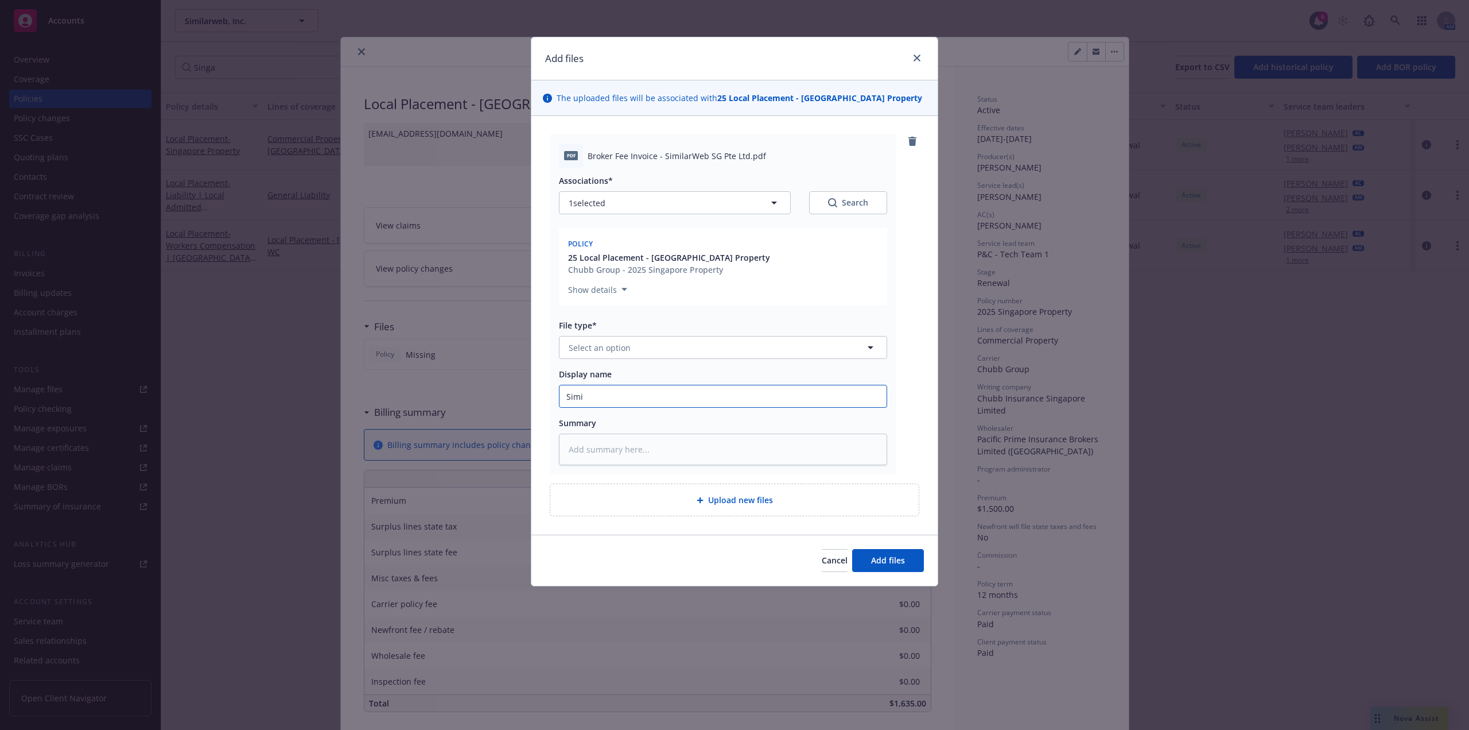
type input "Simil"
type textarea "x"
type input "Simila"
type textarea "x"
type input "Similar"
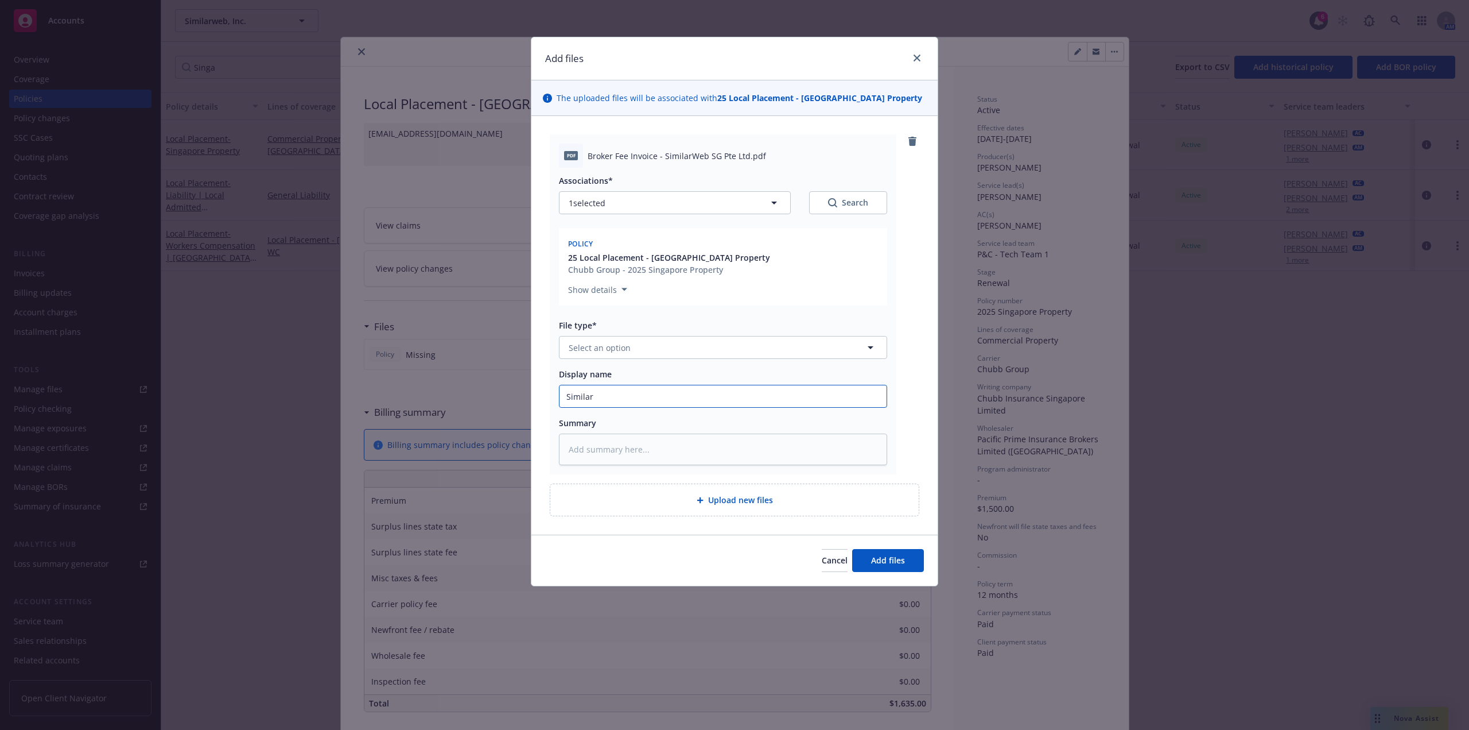
type textarea "x"
type input "SimilarW"
type textarea "x"
type input "Similar"
type textarea "x"
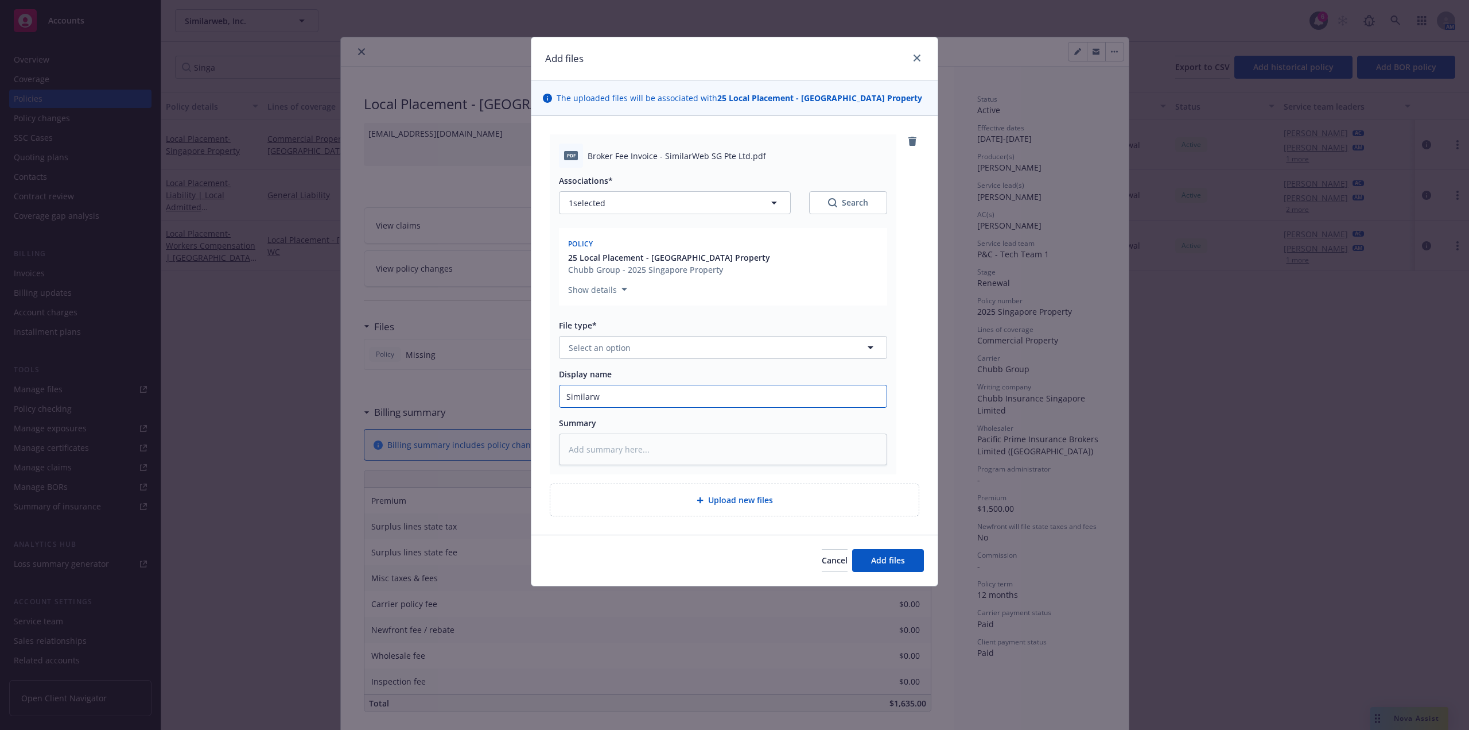
type input "Similarwe"
type textarea "x"
type input "Similarweb"
type textarea "x"
type input "Similarweb"
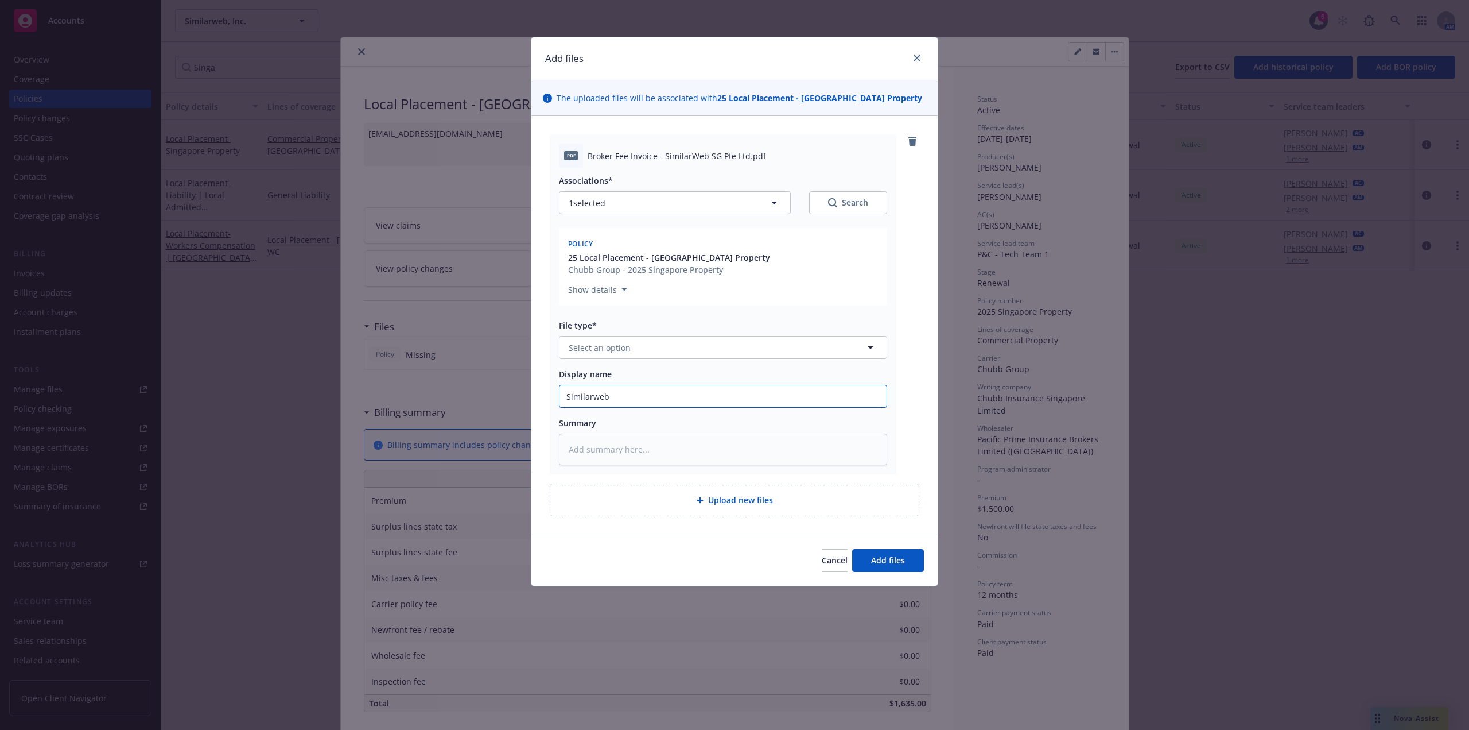
type textarea "x"
type input "Similarweb 2"
type textarea "x"
type input "Similarweb 25"
type textarea "x"
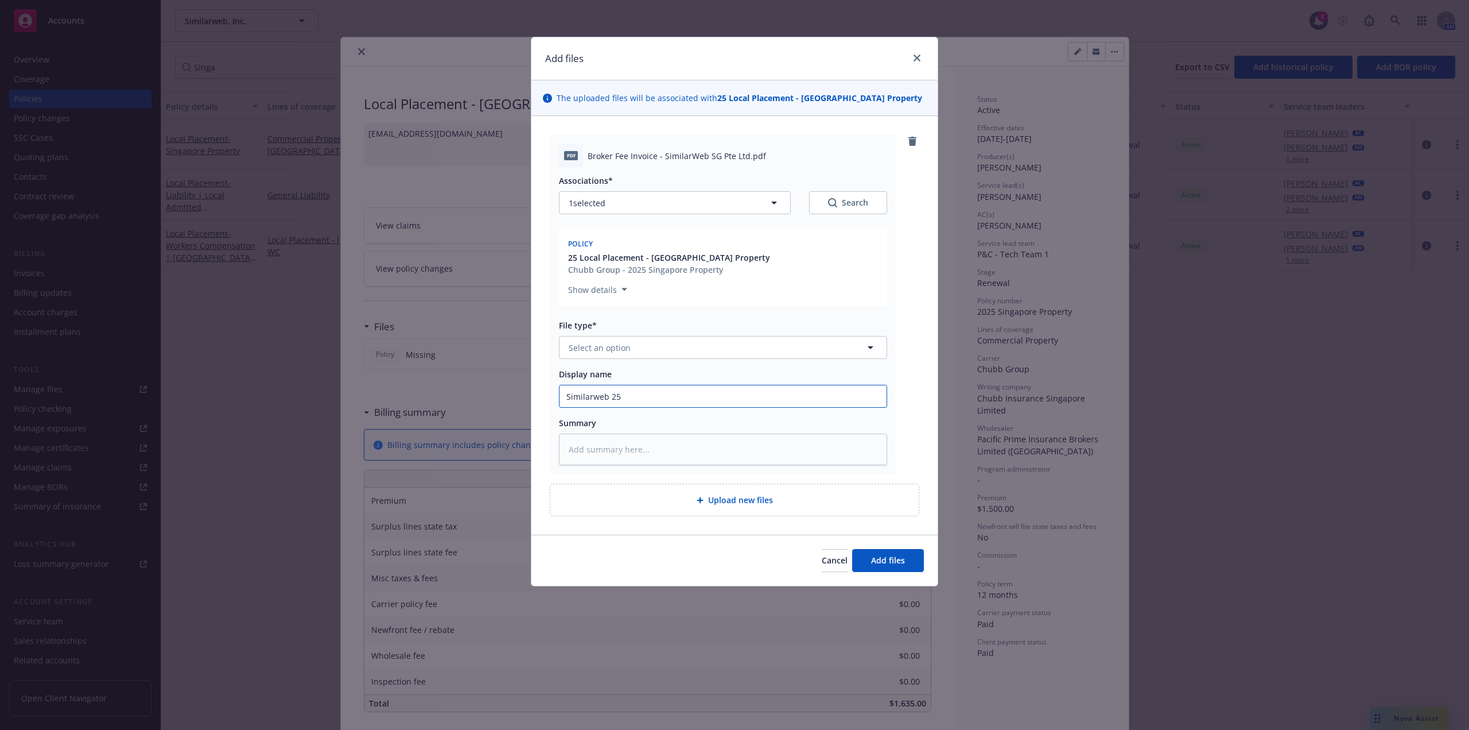
type input "Similarweb 25-"
type textarea "x"
type input "Similarweb 25-2"
type textarea "x"
type input "Similarweb 25-26"
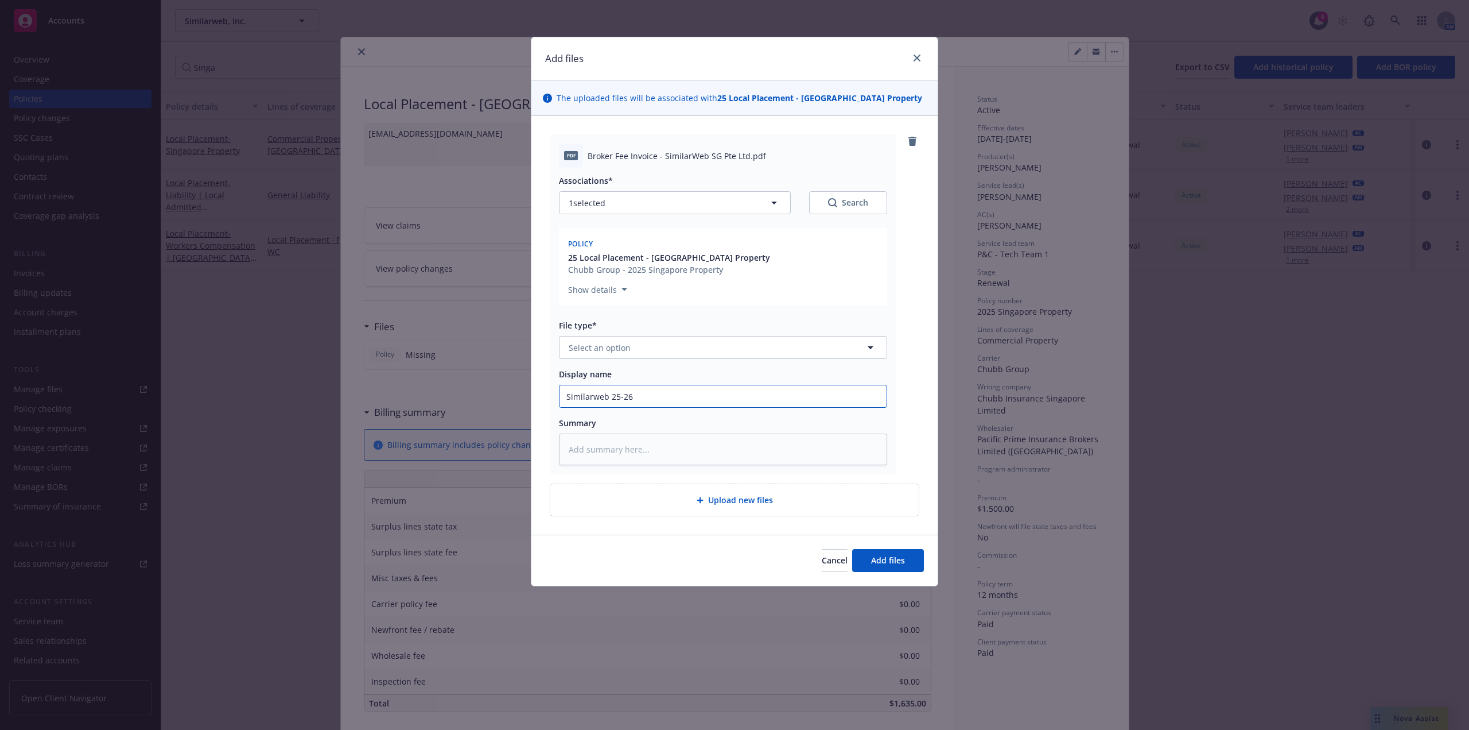
type textarea "x"
type input "Similarweb 25-26"
type textarea "x"
type input "Similarweb 25-26 S"
type textarea "x"
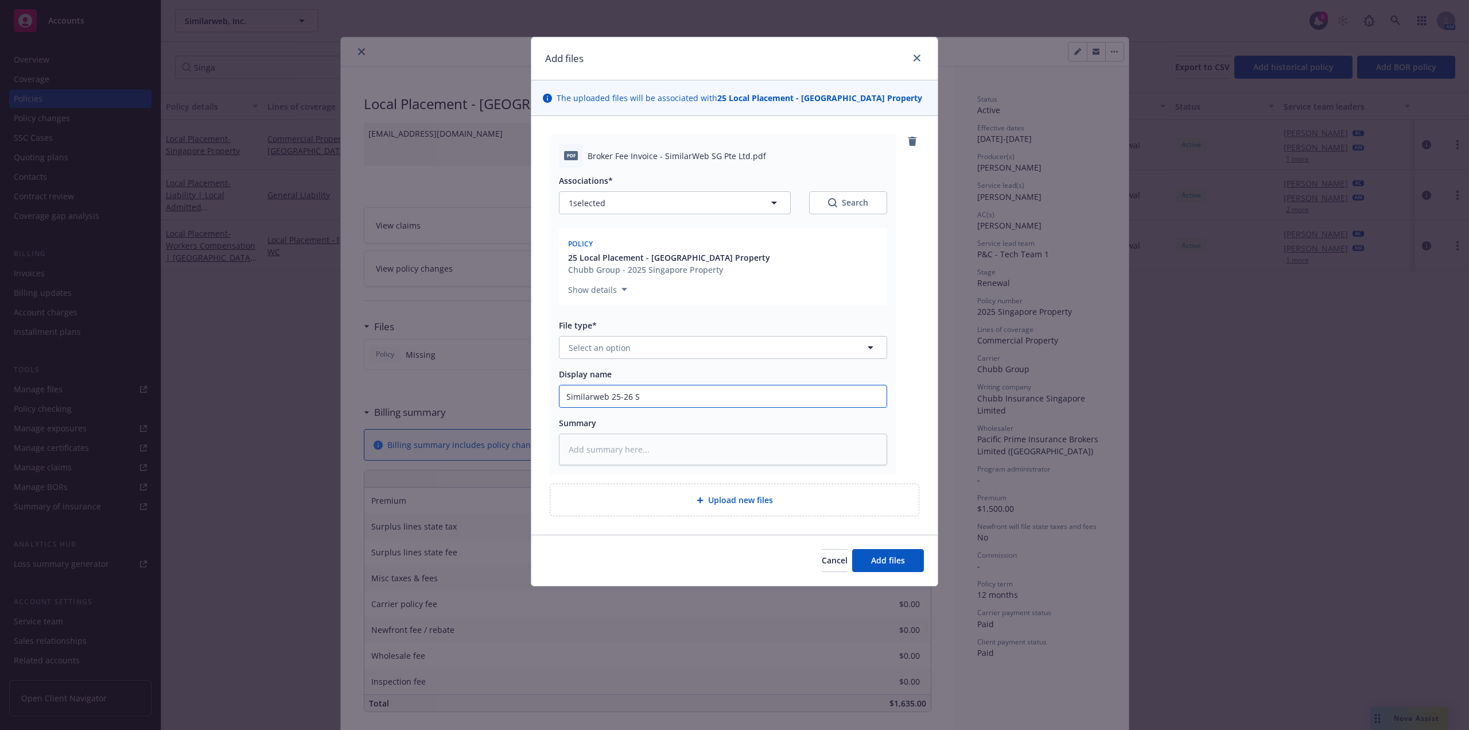
type input "Similarweb 25-26 Si"
type textarea "x"
type input "Similarweb 25-26 Sin"
type textarea "x"
type input "Similarweb 25-26 Sing"
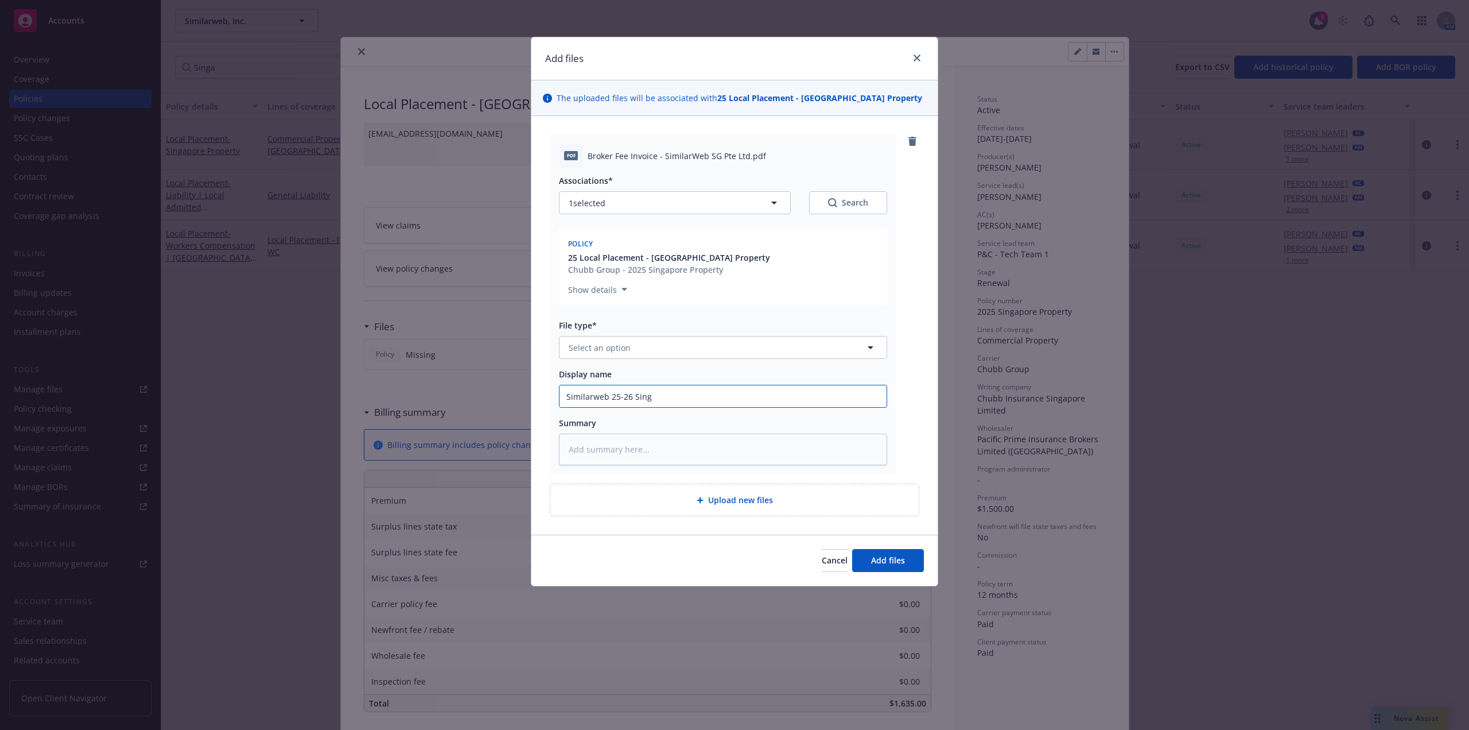
type textarea "x"
type input "Similarweb 25-26 Singa"
type textarea "x"
type input "Similarweb 25-26 Singap"
type textarea "x"
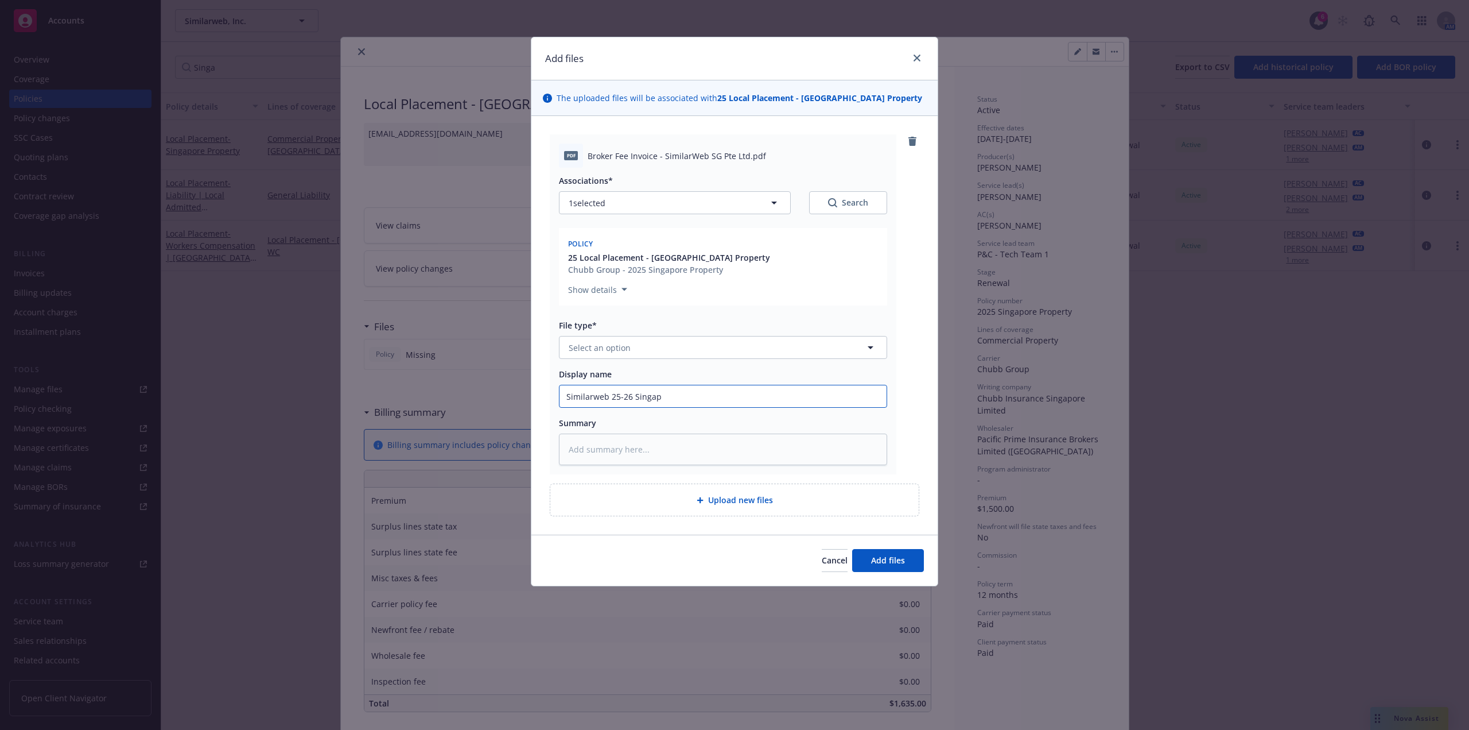
type input "Similarweb 25-26 Singapo"
type textarea "x"
type input "Similarweb 25-26 Singapor"
type textarea "x"
type input "Similarweb 25-26 Singapore"
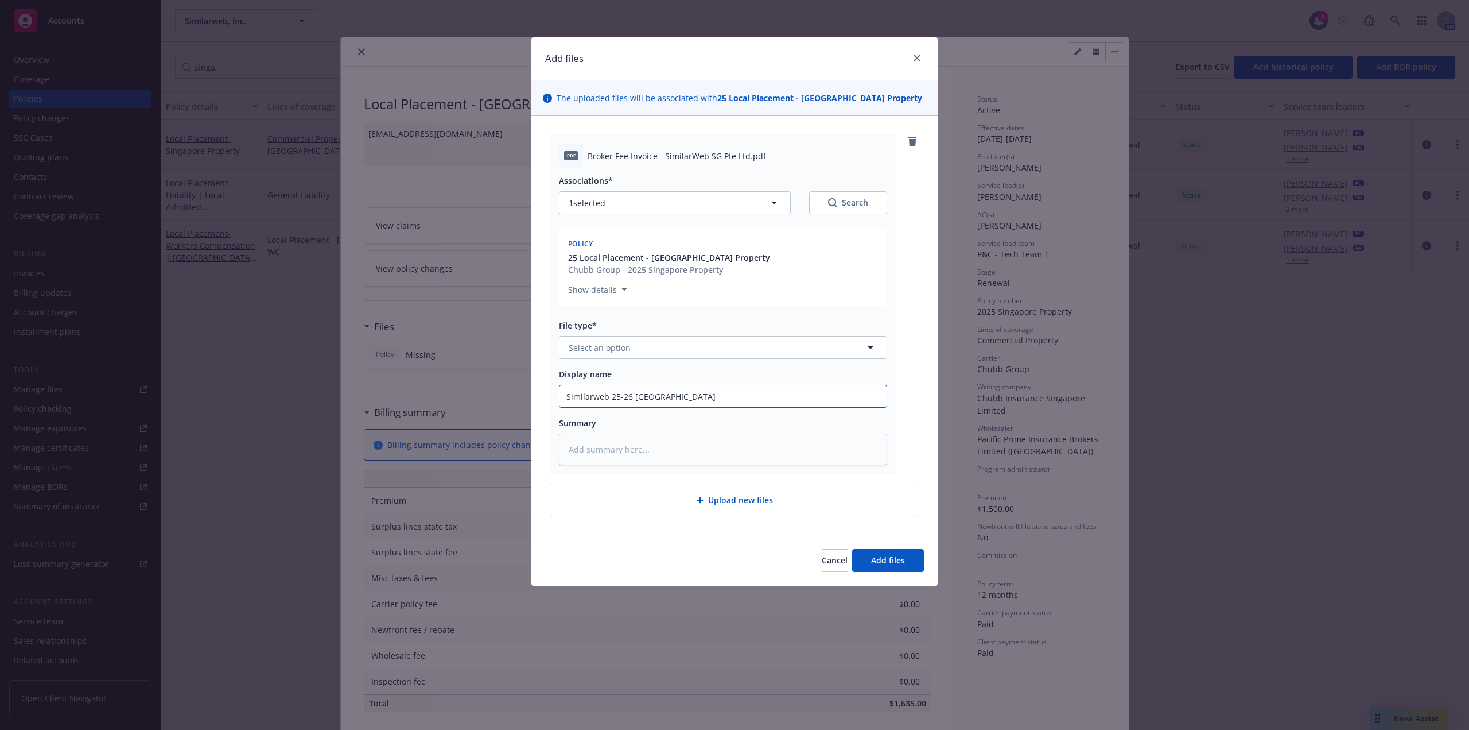
type textarea "x"
type input "Similarweb 25-26 Singapore"
type textarea "x"
type input "Similarweb 25-26 Singapore B"
type textarea "x"
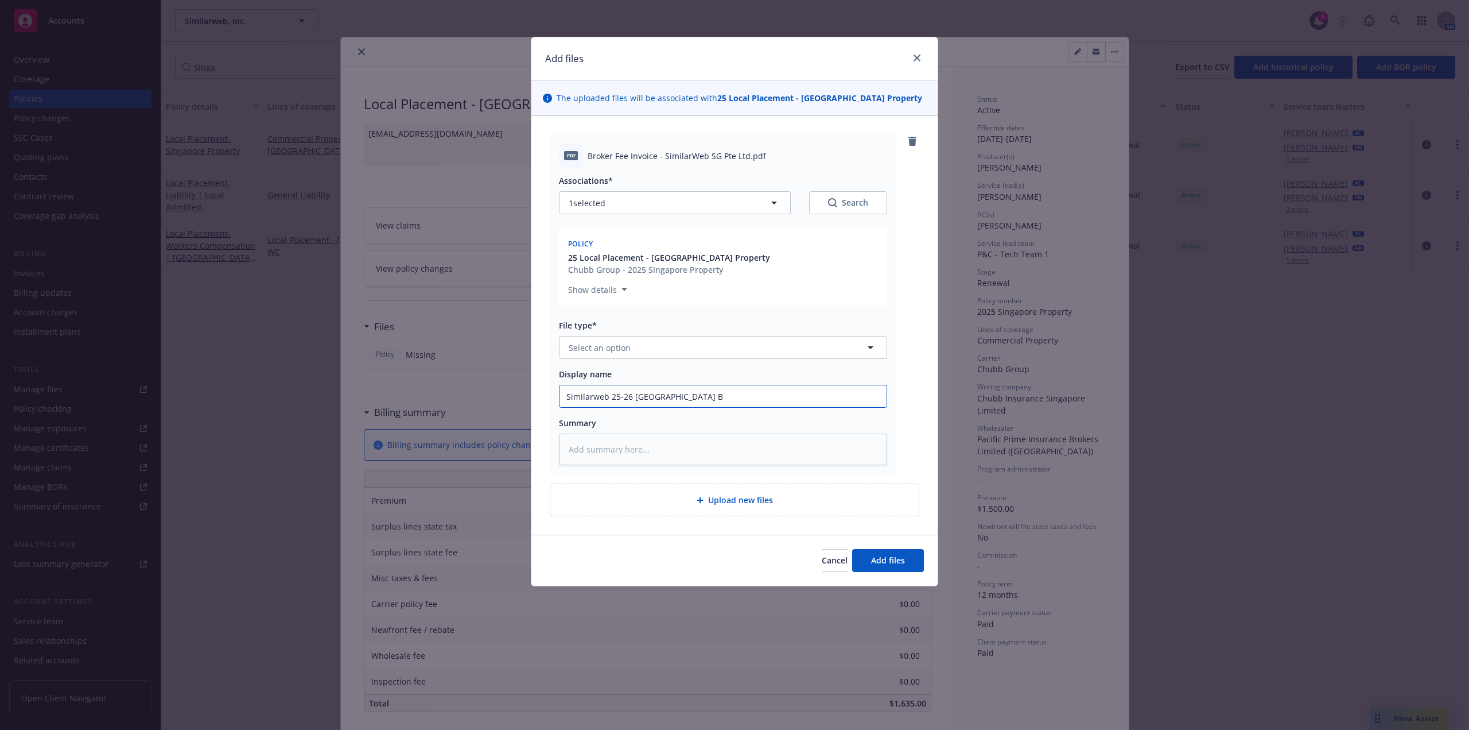
type input "Similarweb 25-26 Singapore Br"
type textarea "x"
type input "Similarweb 25-26 Singapore Bro"
type textarea "x"
type input "Similarweb 25-26 Singapore Brok"
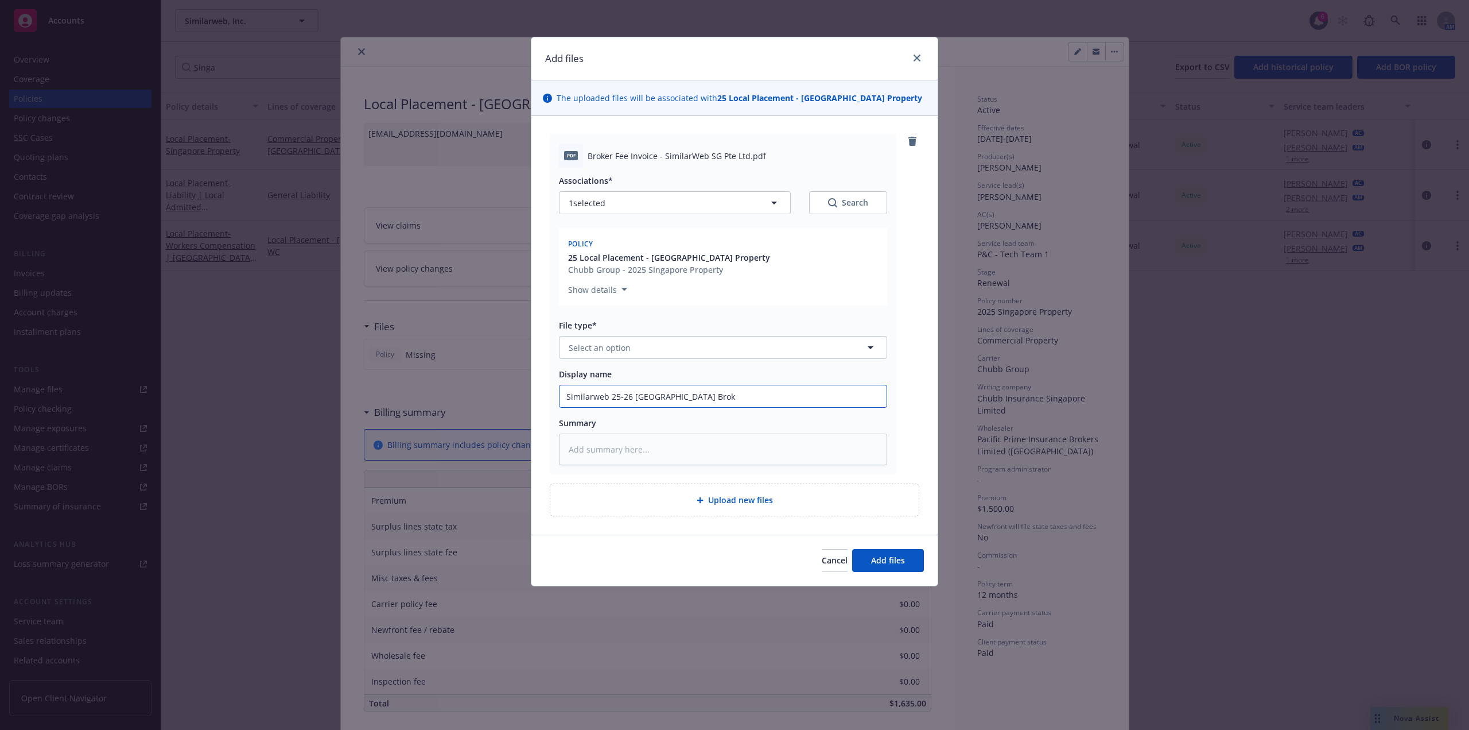
type textarea "x"
type input "Similarweb 25-26 Singapore Broke"
type textarea "x"
type input "Similarweb 25-26 Singapore Broker"
type textarea "x"
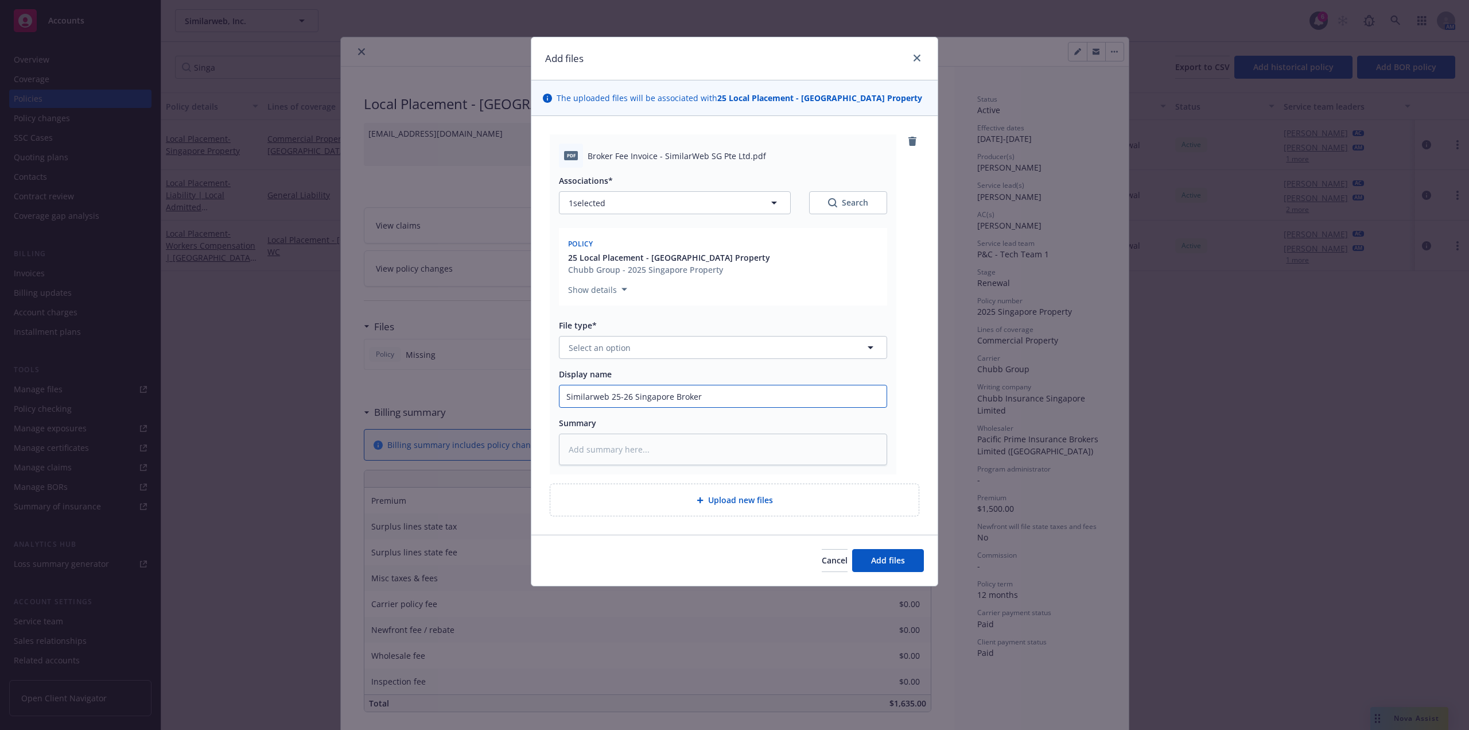
type input "Similarweb 25-26 Singapore Broker"
type textarea "x"
type input "Similarweb 25-26 Singapore Broker F"
type textarea "x"
type input "Similarweb 25-26 Singapore Broker Fe"
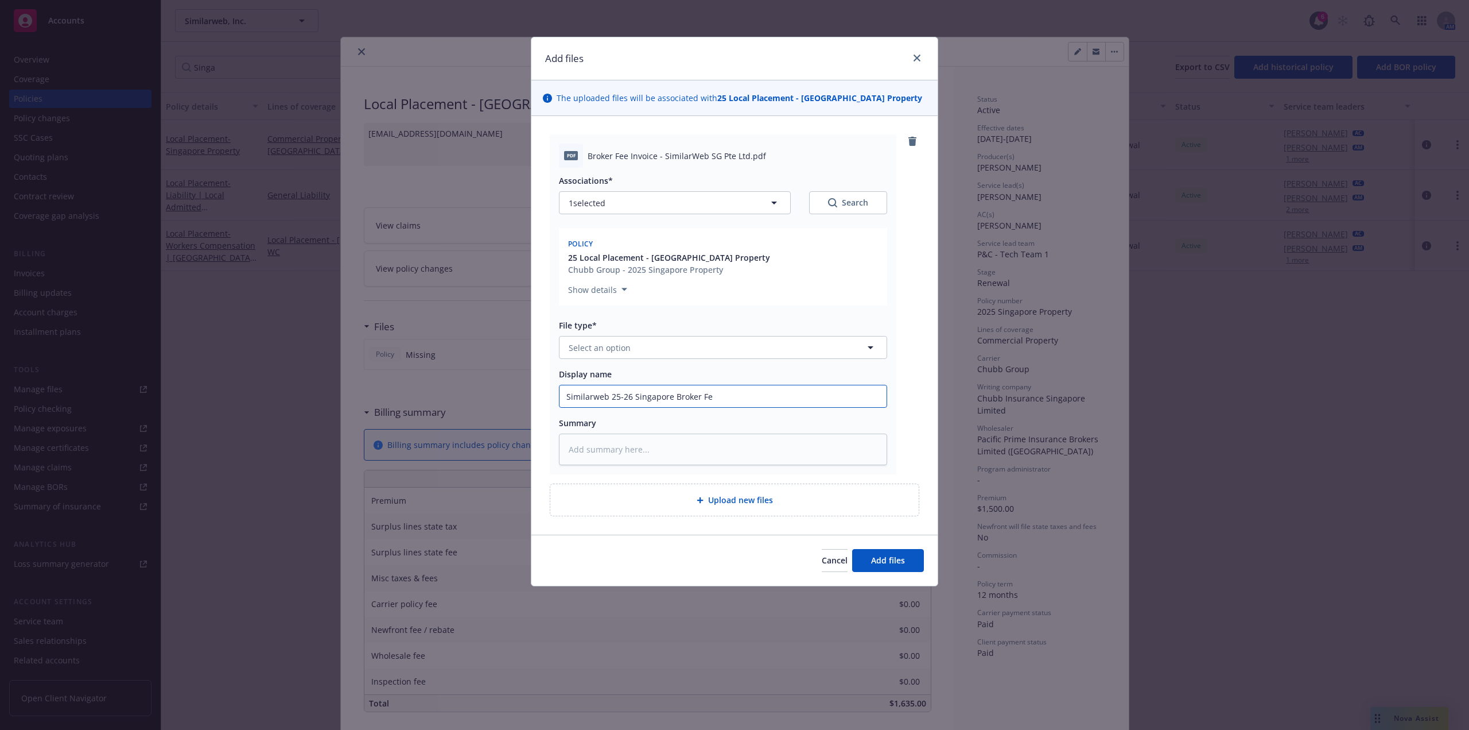
type textarea "x"
type input "Similarweb 25-26 Singapore Broker Fee"
type textarea "x"
type input "Similarweb 25-26 Singapore Broker Fee"
type textarea "x"
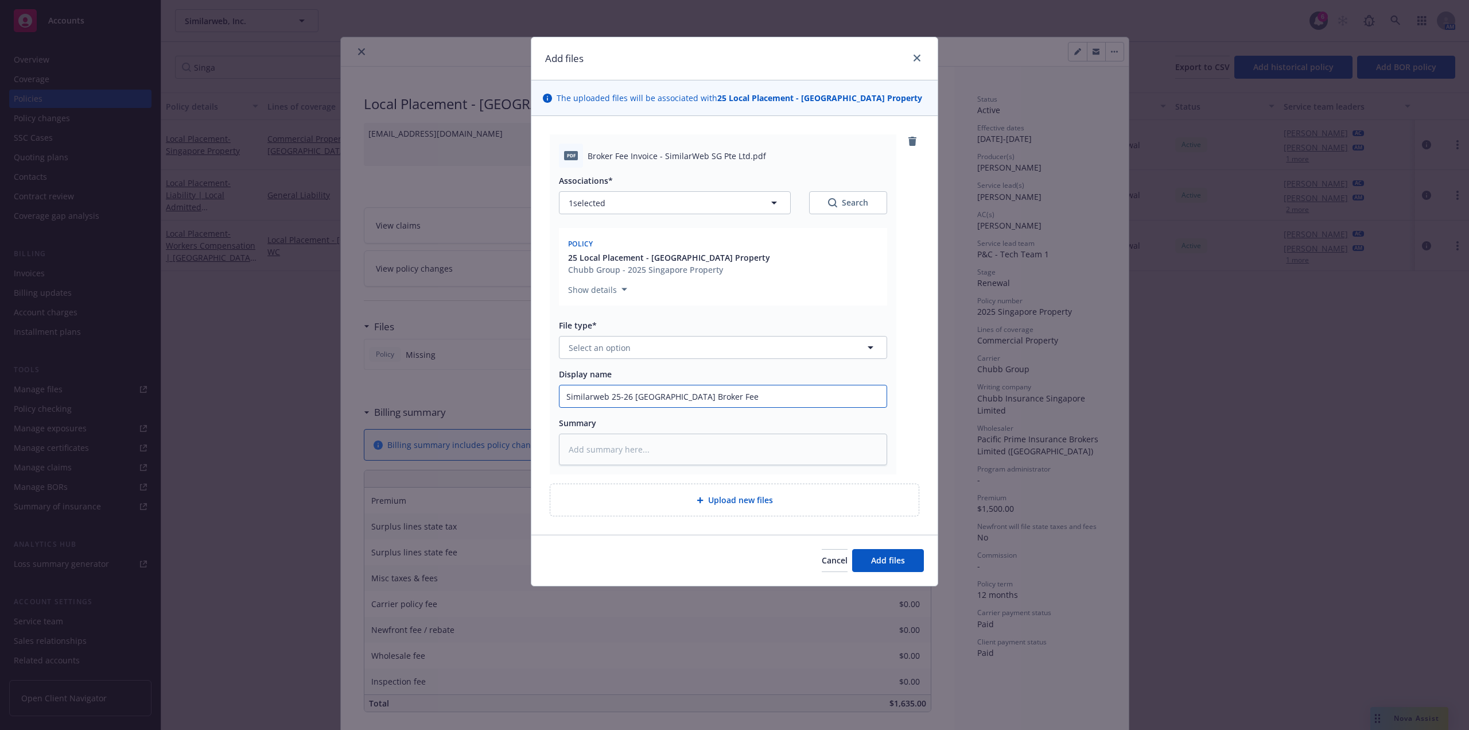
type input "Similarweb 25-26 Singapore Broker Fee I"
type textarea "x"
type input "Similarweb 25-26 Singapore Broker Fee Inv"
type textarea "x"
type input "Similarweb 25-26 Singapore Broker Fee Invo"
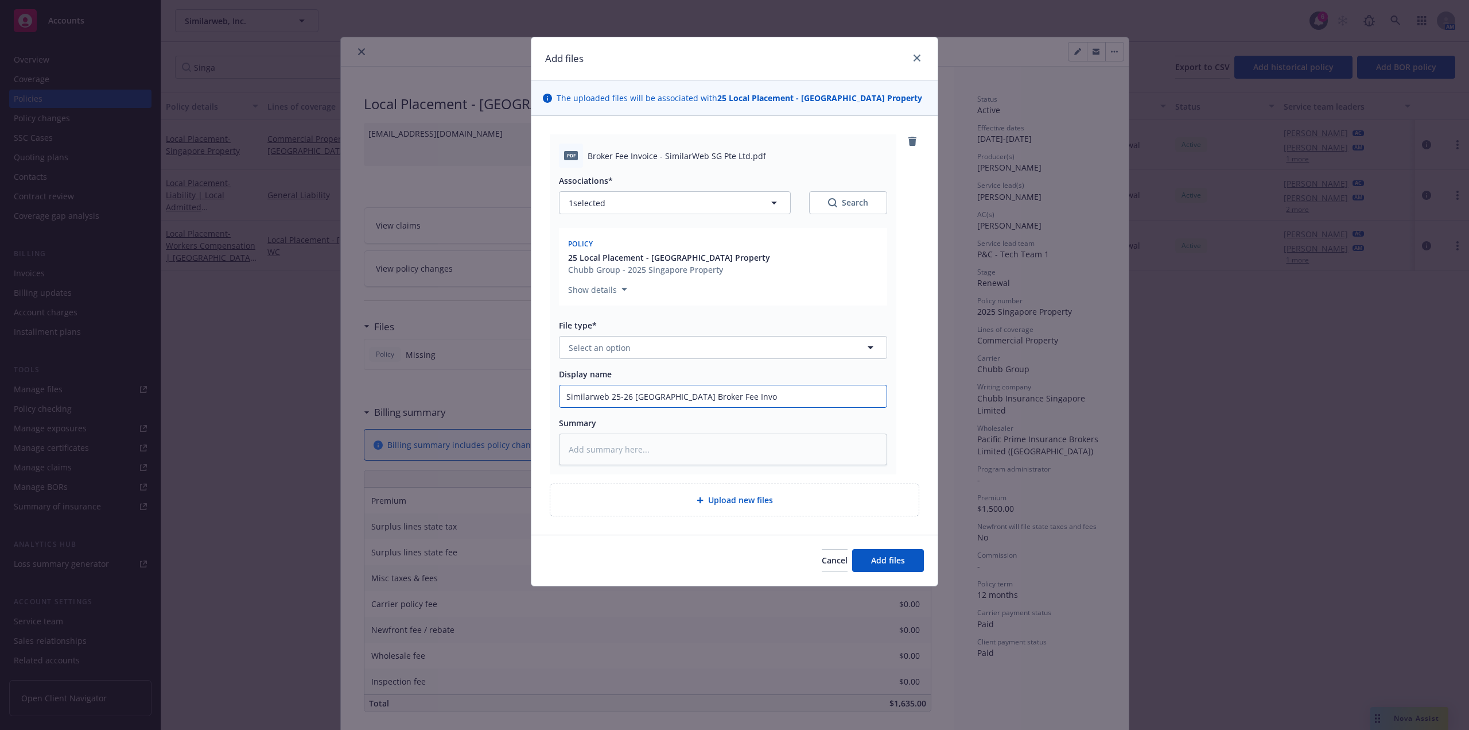
type textarea "x"
type input "Similarweb 25-26 Singapore Broker Fee Invoic"
type textarea "x"
type input "Similarweb 25-26 Singapore Broker Fee Invoice"
click at [649, 345] on button "Select an option" at bounding box center [723, 347] width 328 height 23
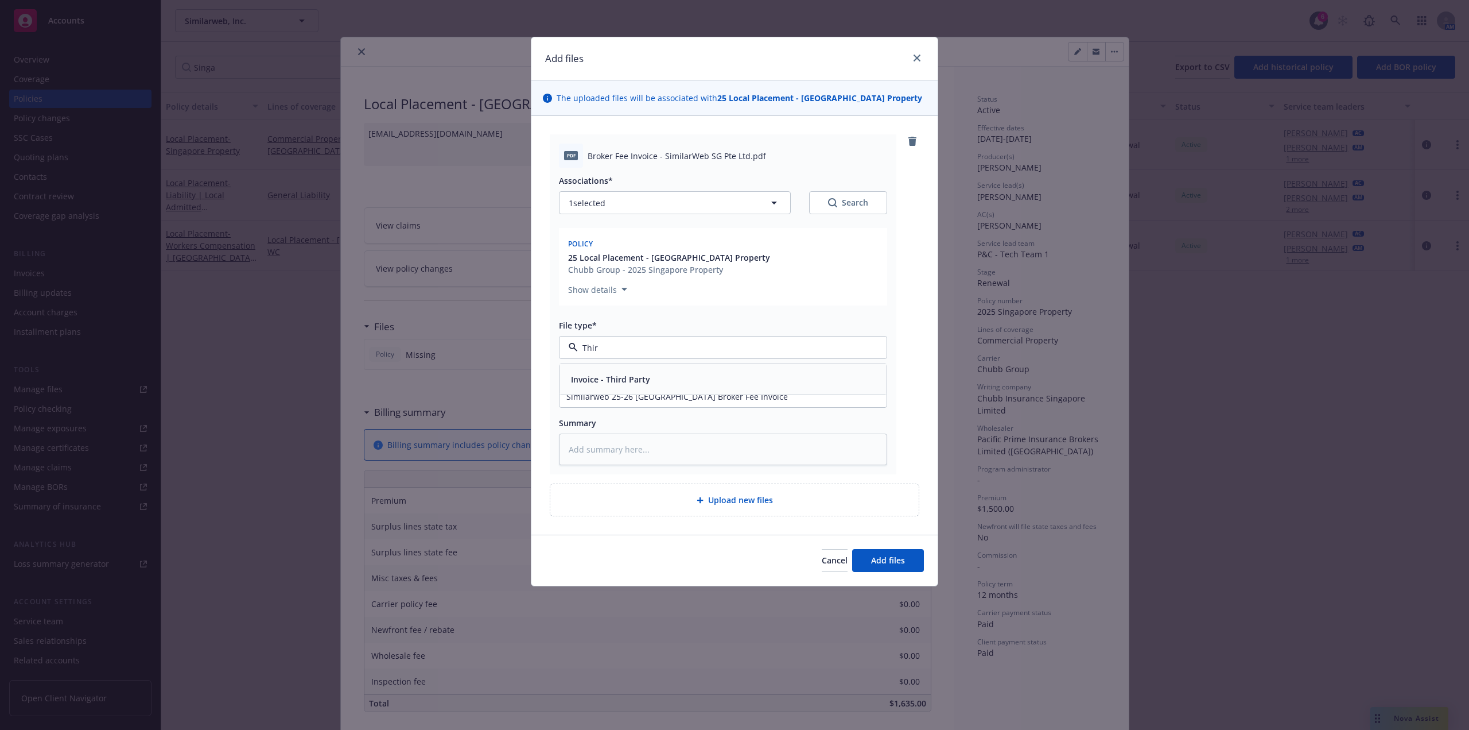
type input "Third"
click at [647, 368] on div "Invoice - Third Party" at bounding box center [723, 379] width 327 height 30
click at [907, 560] on button "Add files" at bounding box center [888, 560] width 72 height 23
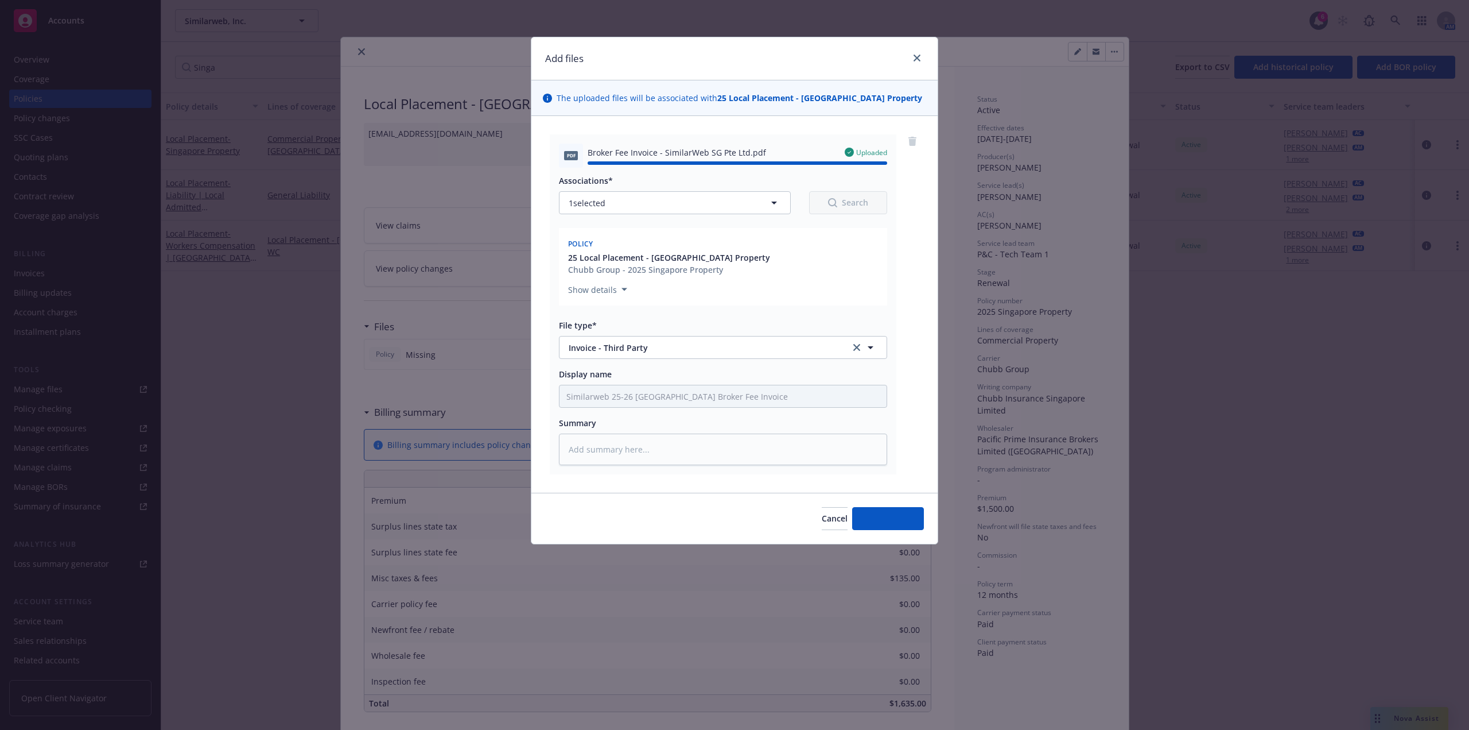
type textarea "x"
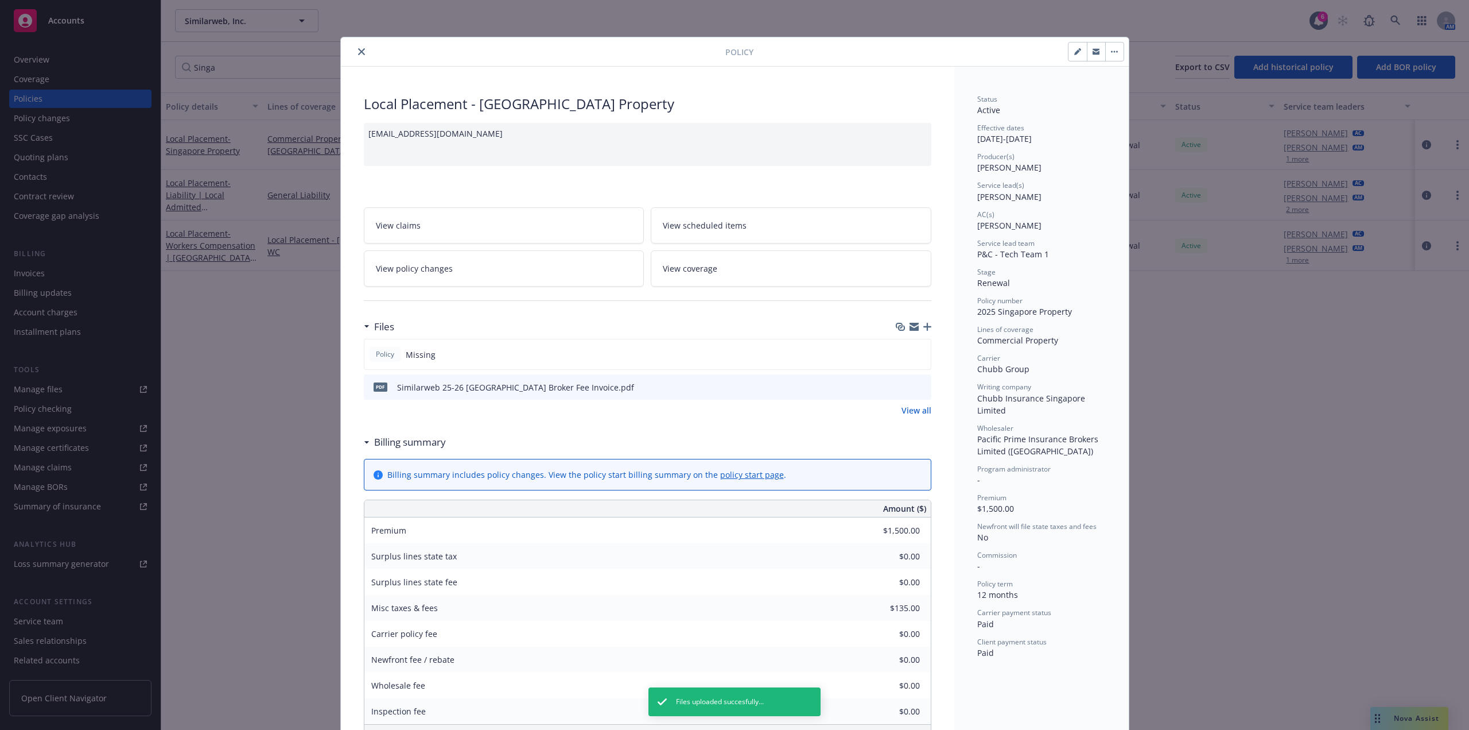
click at [917, 406] on link "View all" at bounding box center [917, 410] width 30 height 12
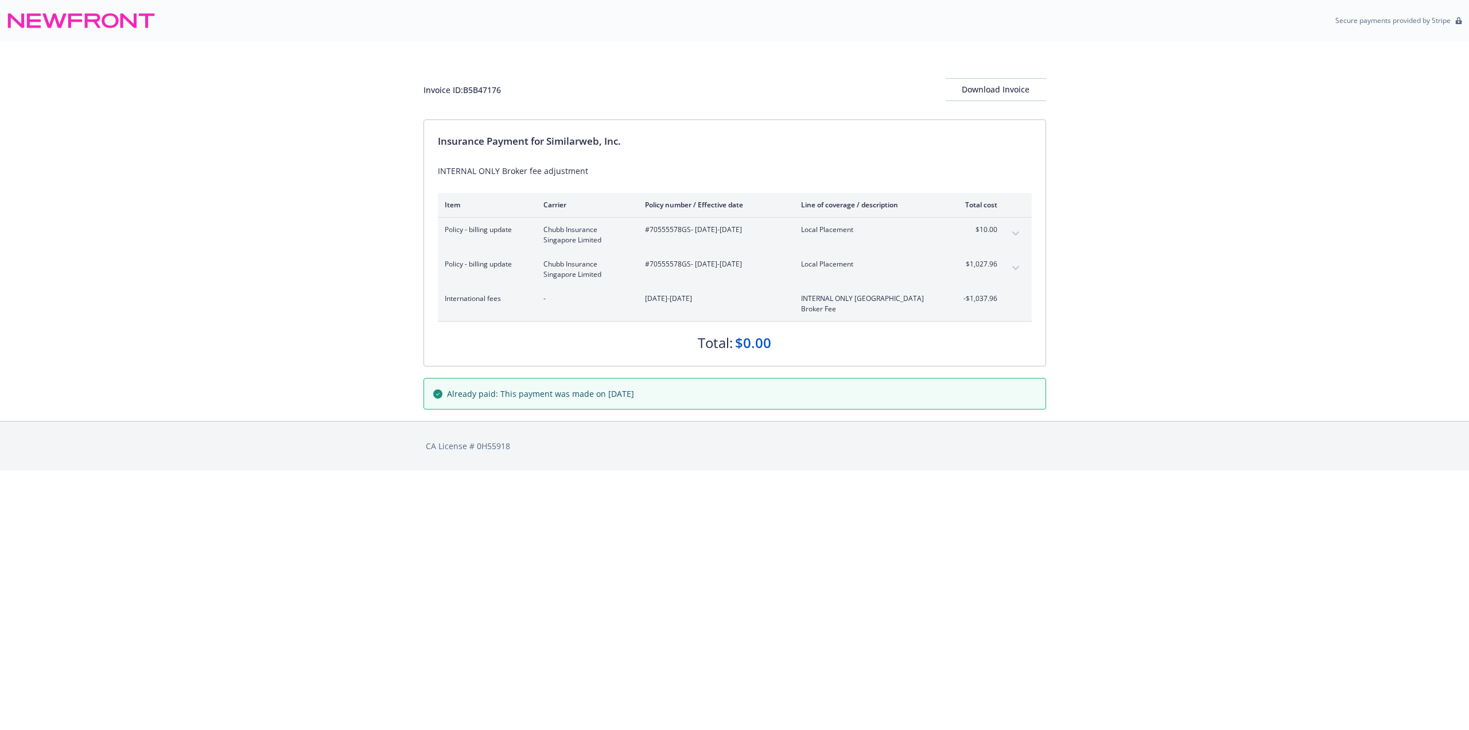
click at [1220, 324] on div "Invoice ID: B5B47176 Download Invoice Insurance Payment for Similarweb, Inc. IN…" at bounding box center [734, 230] width 1469 height 379
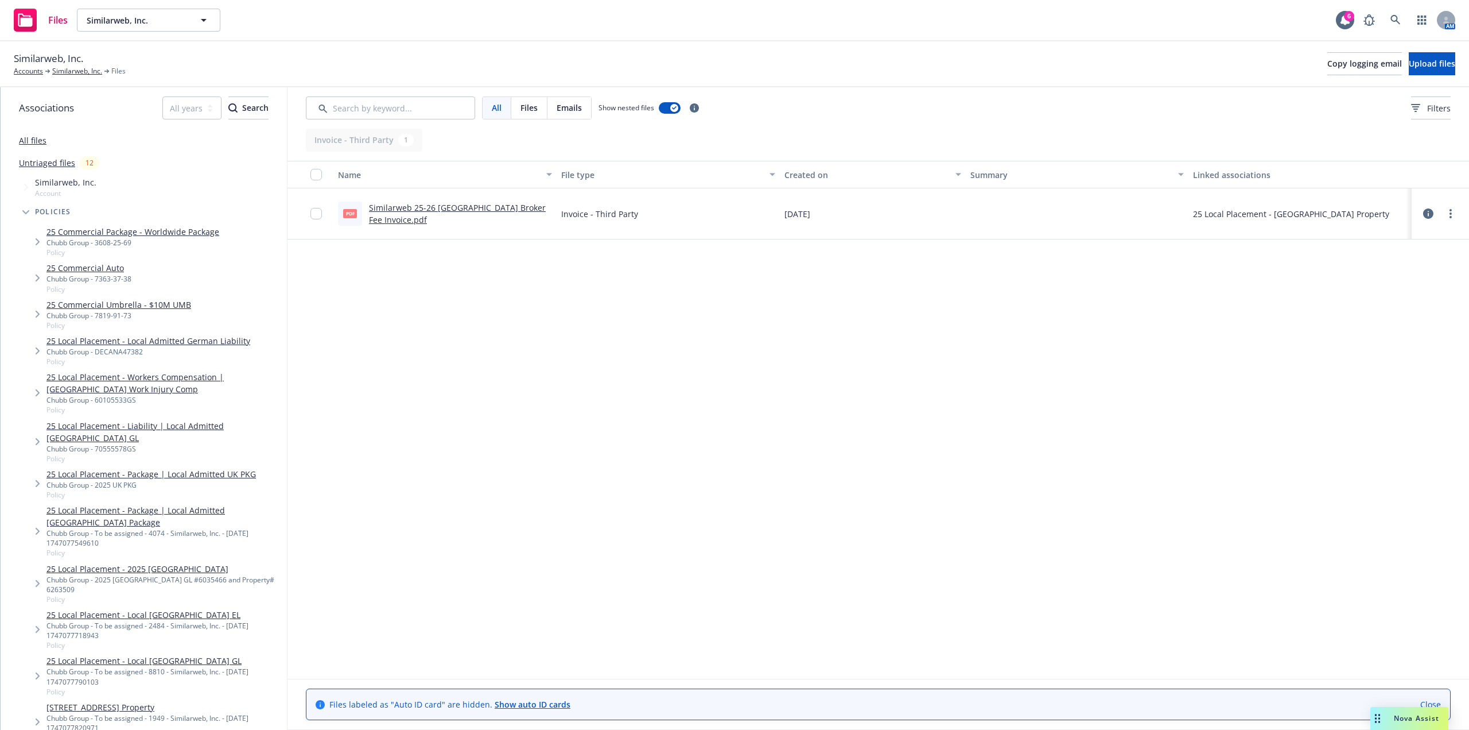
click at [1432, 215] on icon at bounding box center [1428, 213] width 10 height 10
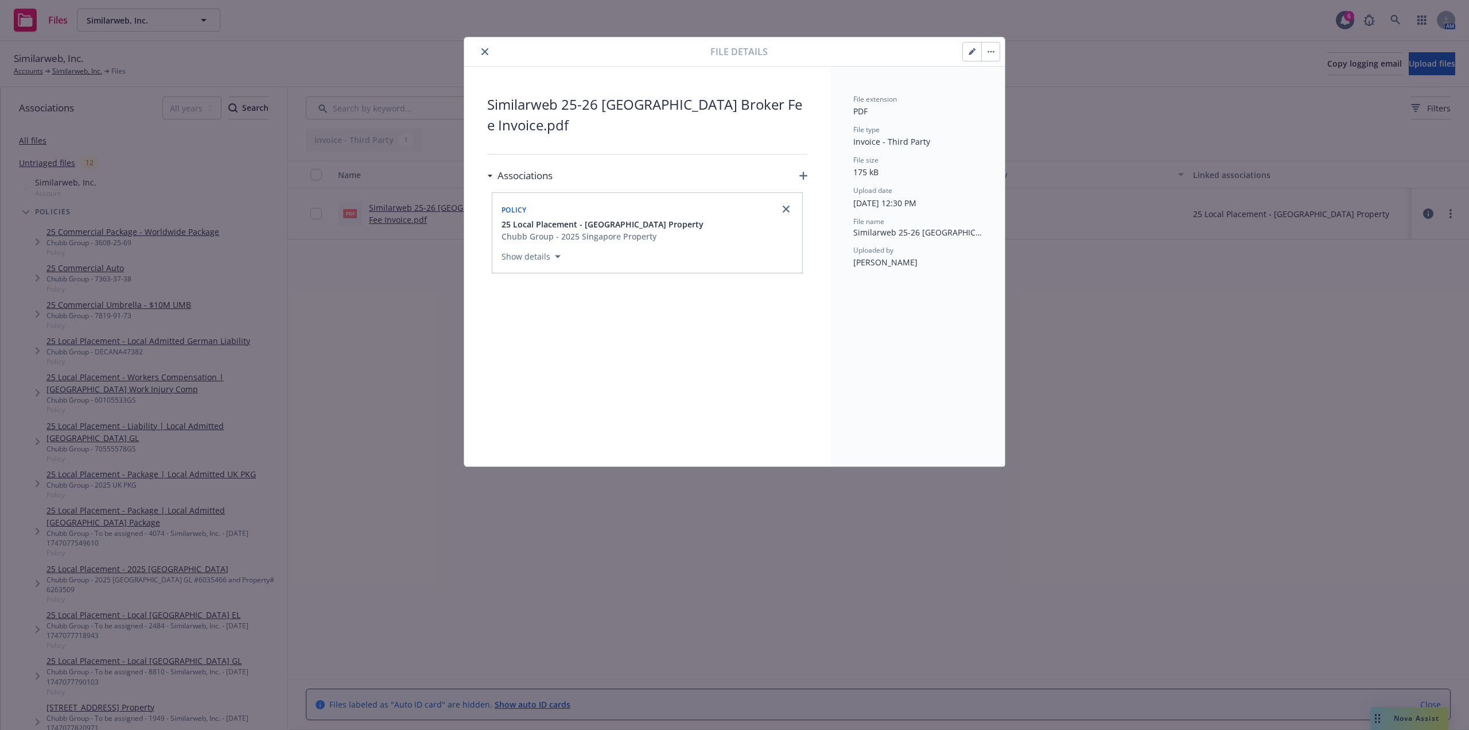
click at [972, 53] on icon "button" at bounding box center [972, 52] width 6 height 6
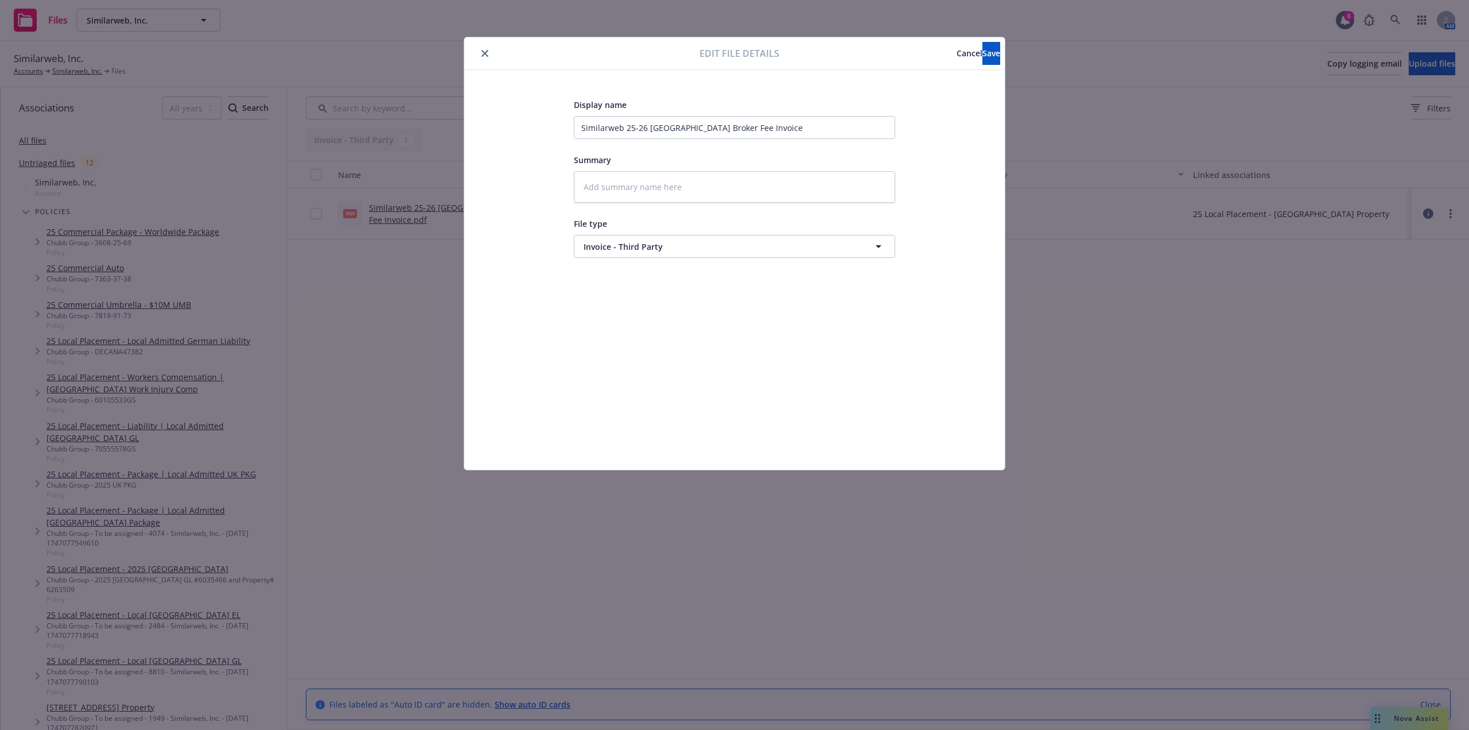
click at [491, 59] on div at bounding box center [584, 53] width 231 height 14
click at [957, 52] on span "Cancel" at bounding box center [970, 53] width 26 height 11
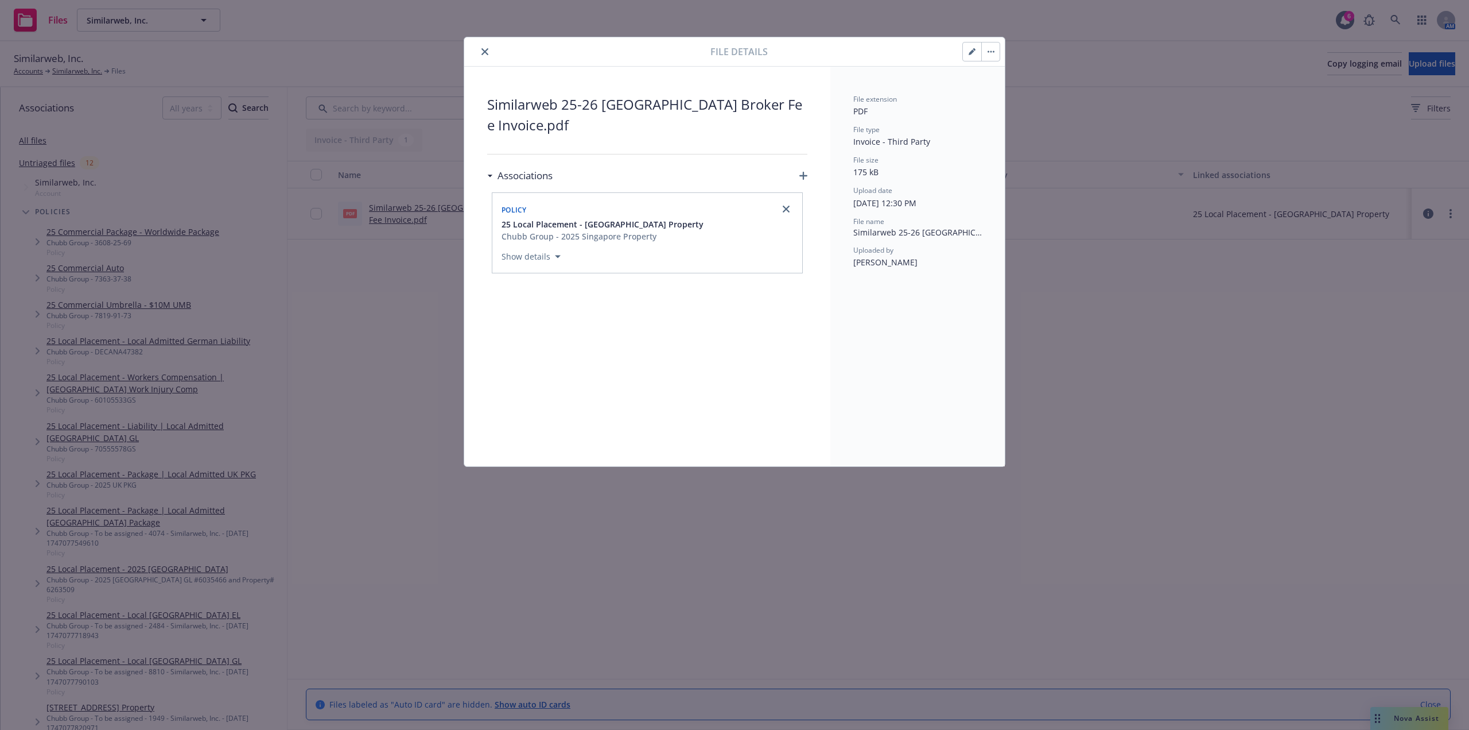
click at [808, 176] on div "Similarweb 25-26 Singapore Broker Fee Invoice.pdf Associations Policy 25 Local …" at bounding box center [647, 266] width 366 height 399
click at [798, 175] on div "Associations" at bounding box center [647, 176] width 320 height 24
click at [804, 175] on icon "button" at bounding box center [804, 176] width 8 height 8
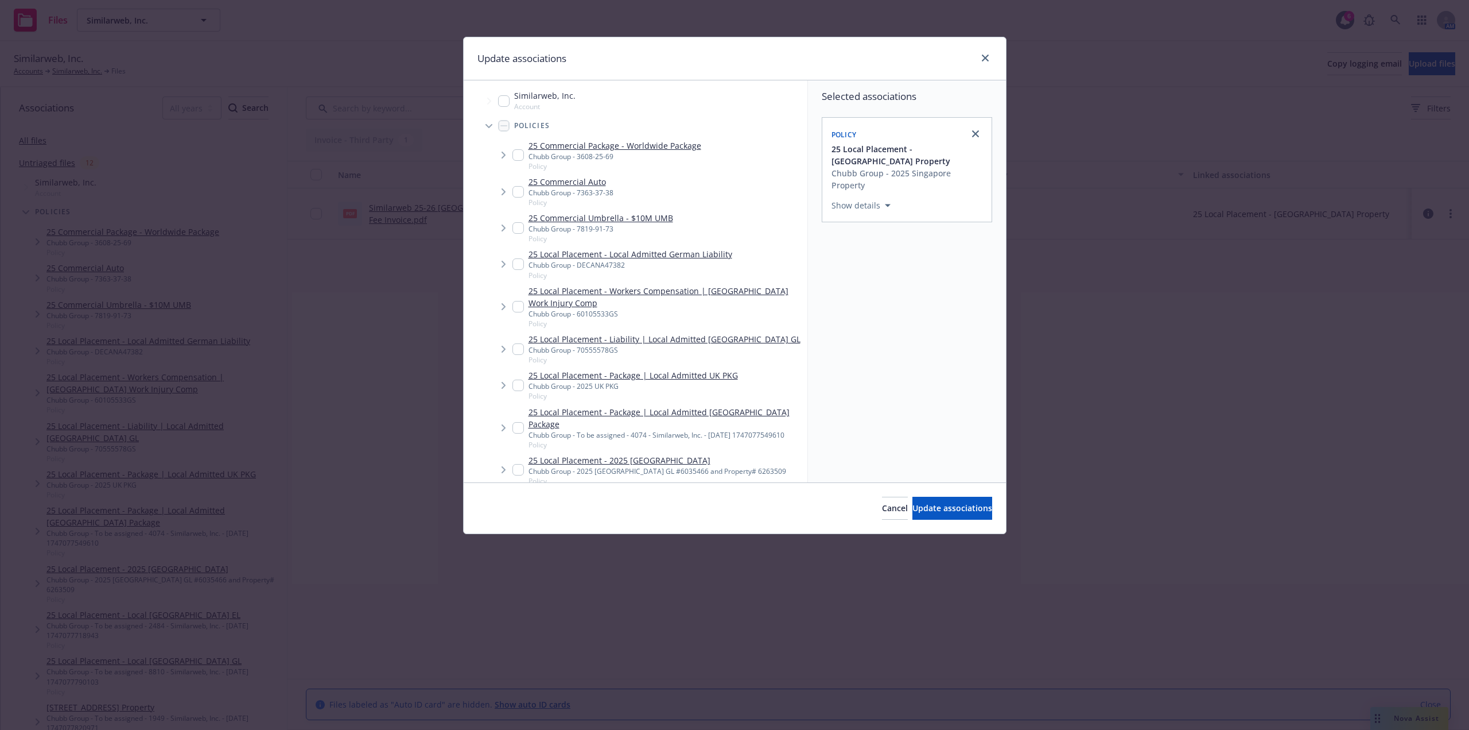
scroll to position [57, 0]
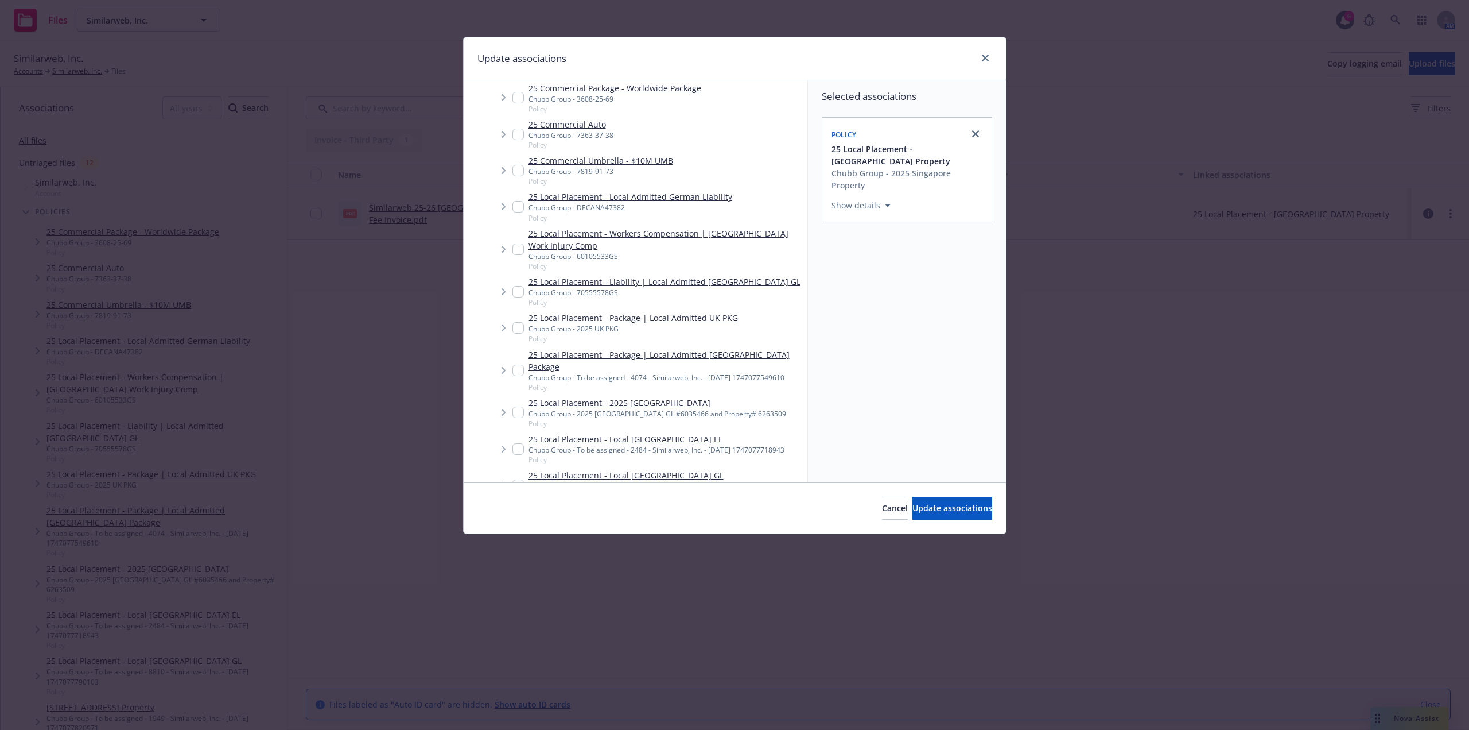
click at [515, 250] on input "Tree Example" at bounding box center [518, 248] width 11 height 11
checkbox input "true"
click at [515, 289] on input "Tree Example" at bounding box center [518, 291] width 11 height 11
checkbox input "true"
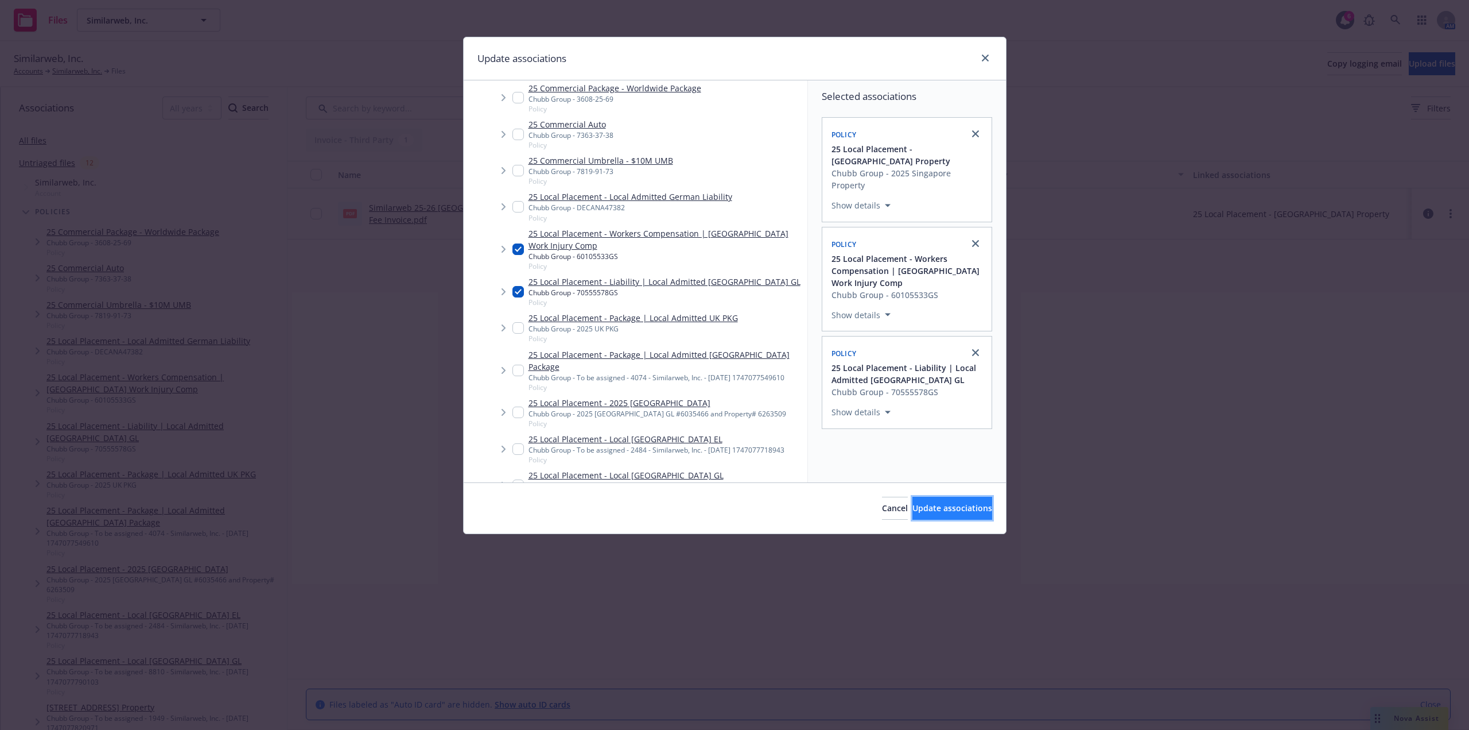
click at [950, 517] on button "Update associations" at bounding box center [953, 507] width 80 height 23
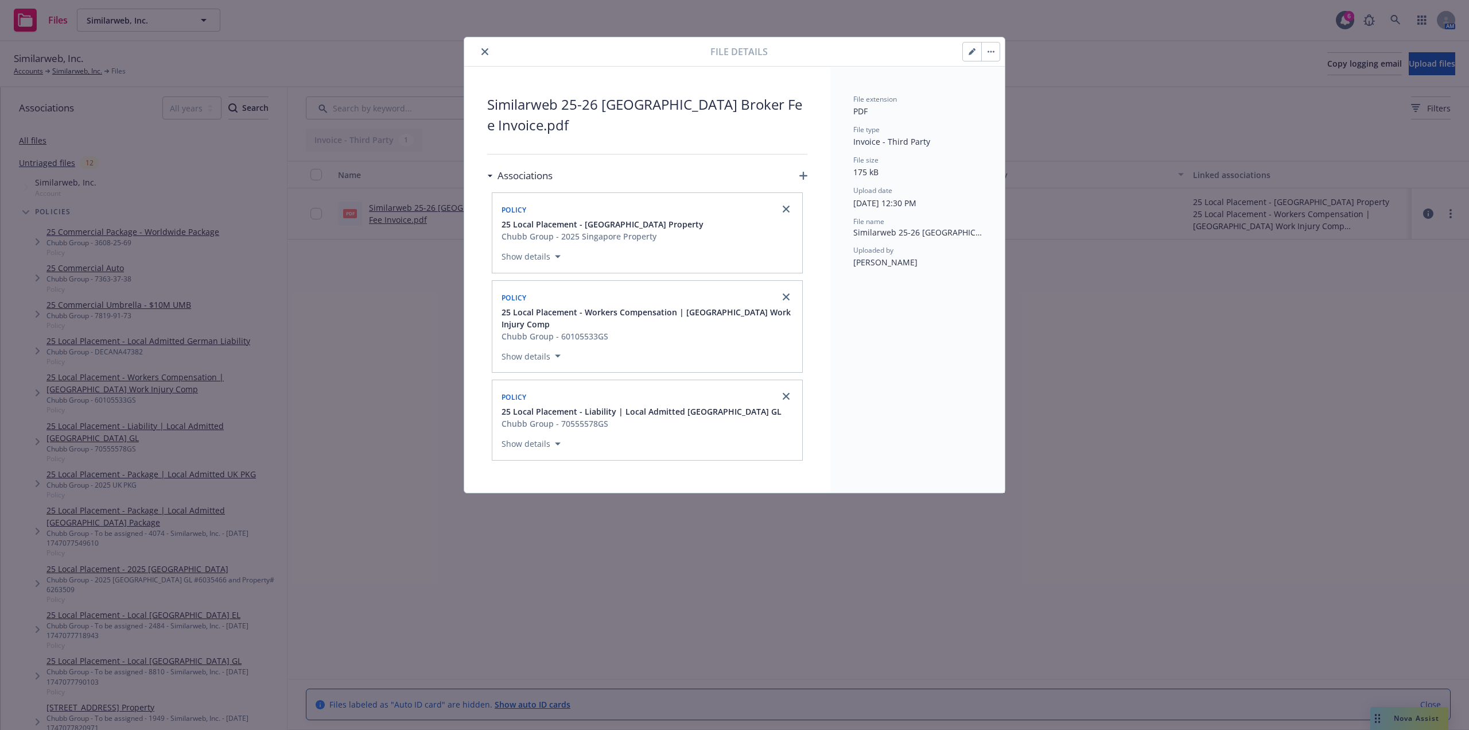
click at [482, 52] on icon "close" at bounding box center [485, 51] width 7 height 7
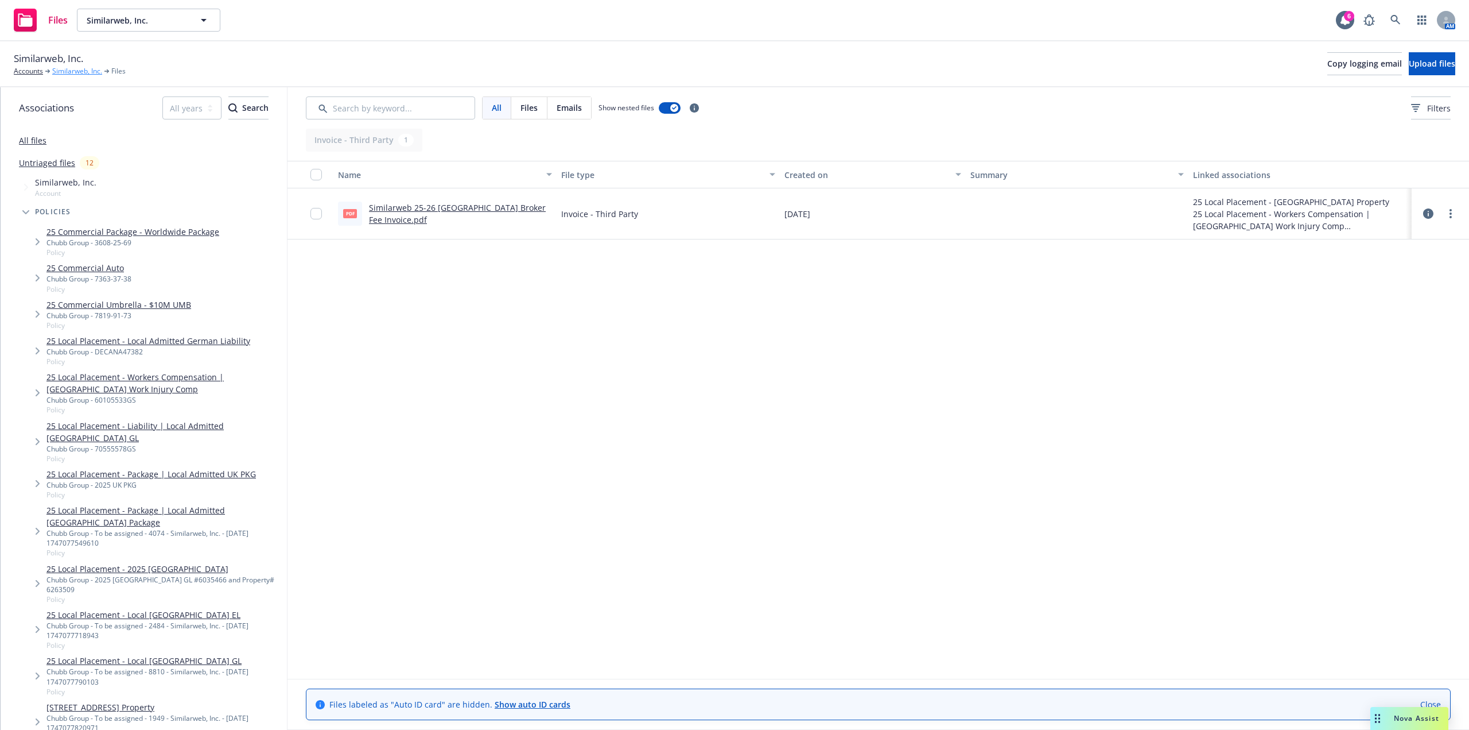
click at [60, 75] on link "Similarweb, Inc." at bounding box center [77, 71] width 50 height 10
